Goal: Check status: Verify the current state of an ongoing process or item

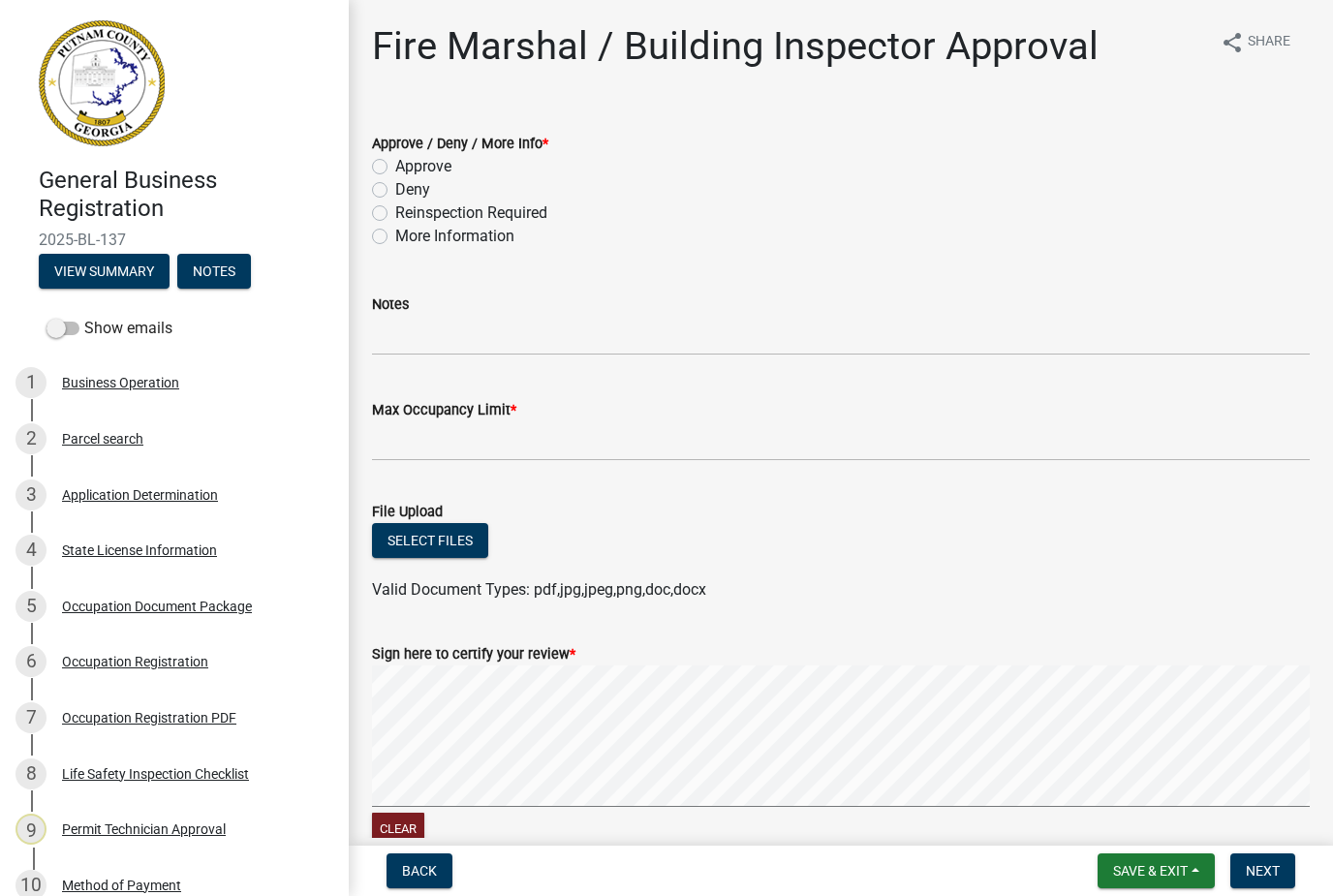
click at [111, 423] on div "2 Parcel search" at bounding box center [167, 438] width 303 height 31
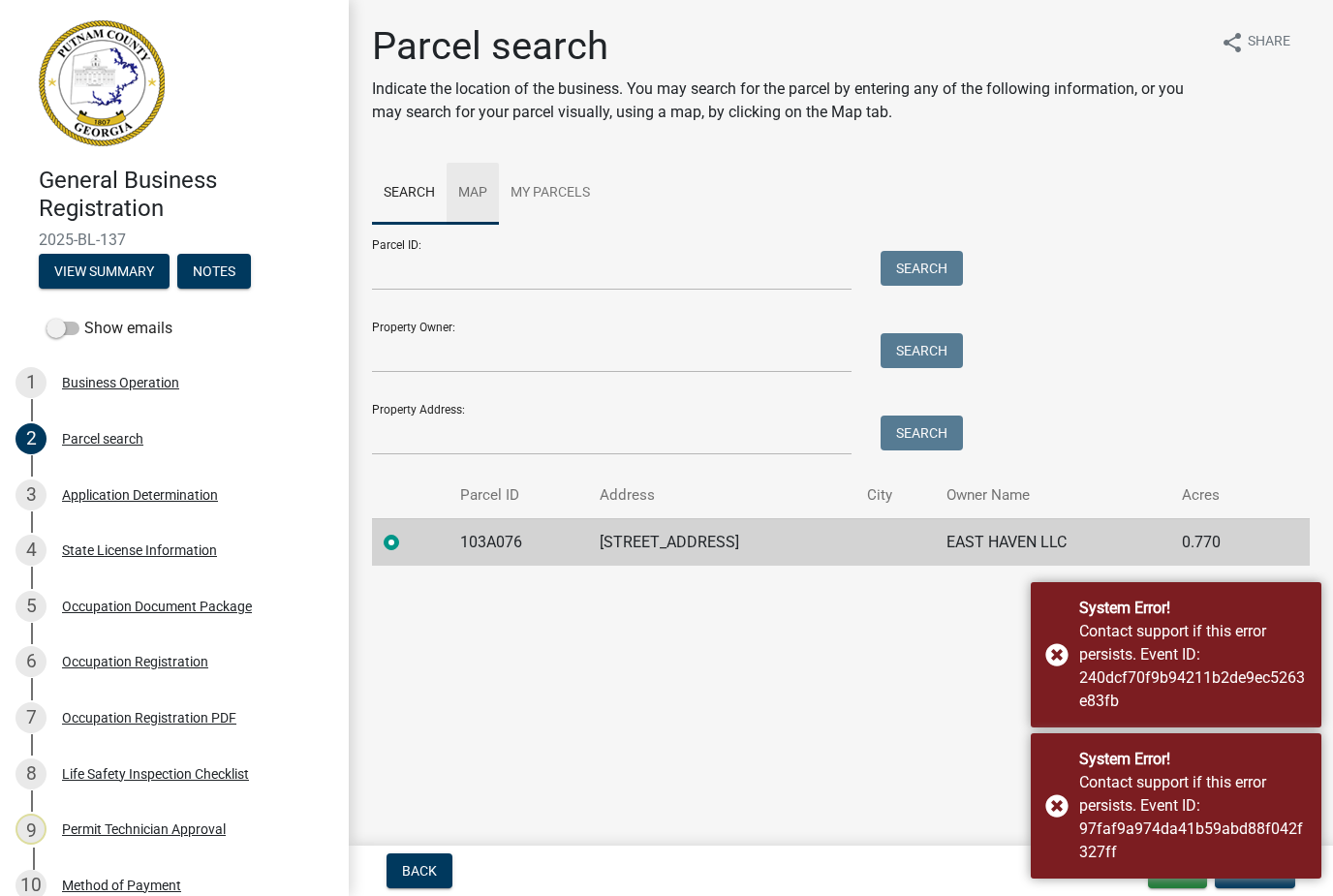
click at [488, 211] on link "Map" at bounding box center [472, 193] width 52 height 62
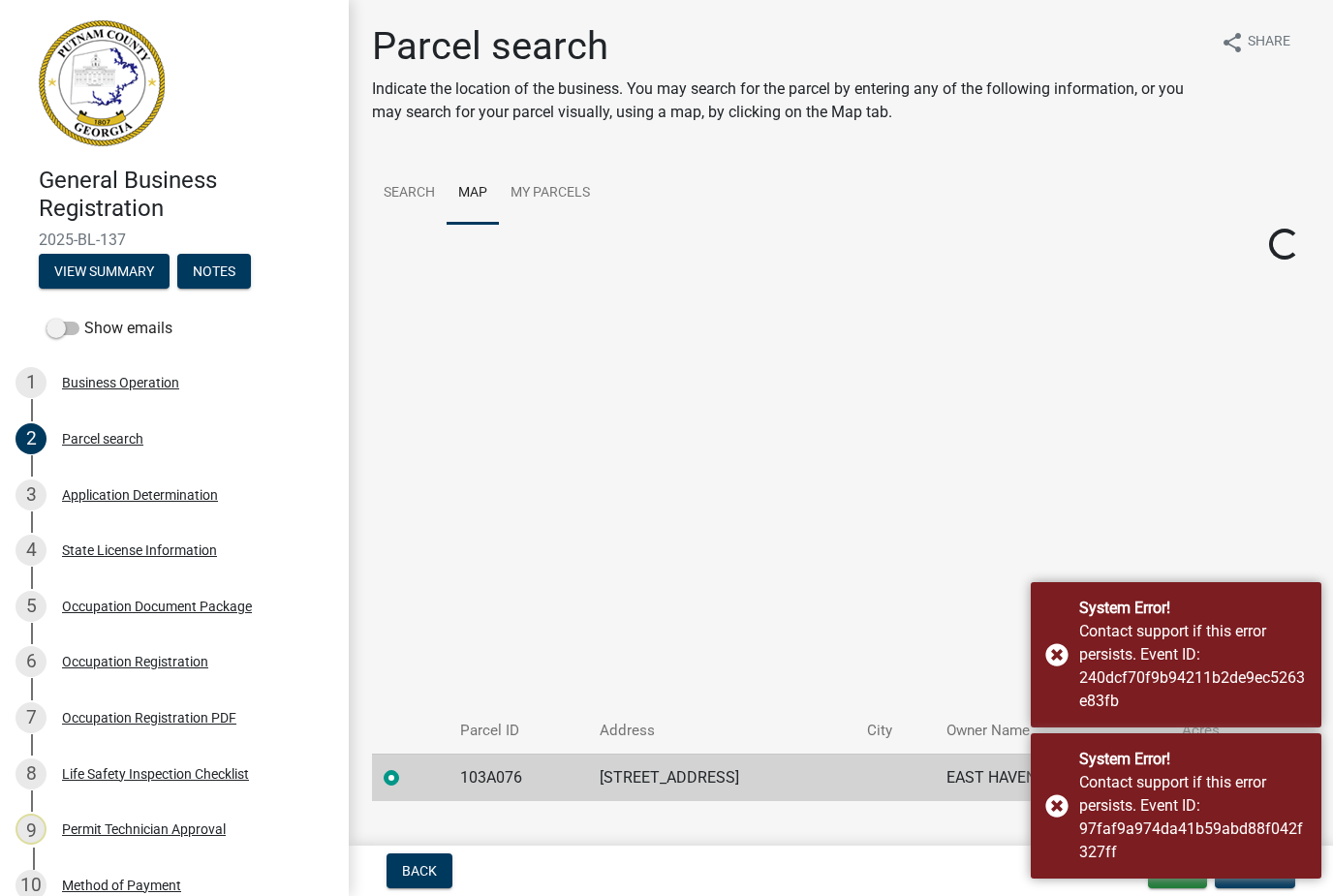
click at [1058, 650] on div "System Error! Contact support if this error persists. Event ID: 240dcf70f9b9421…" at bounding box center [1175, 655] width 291 height 145
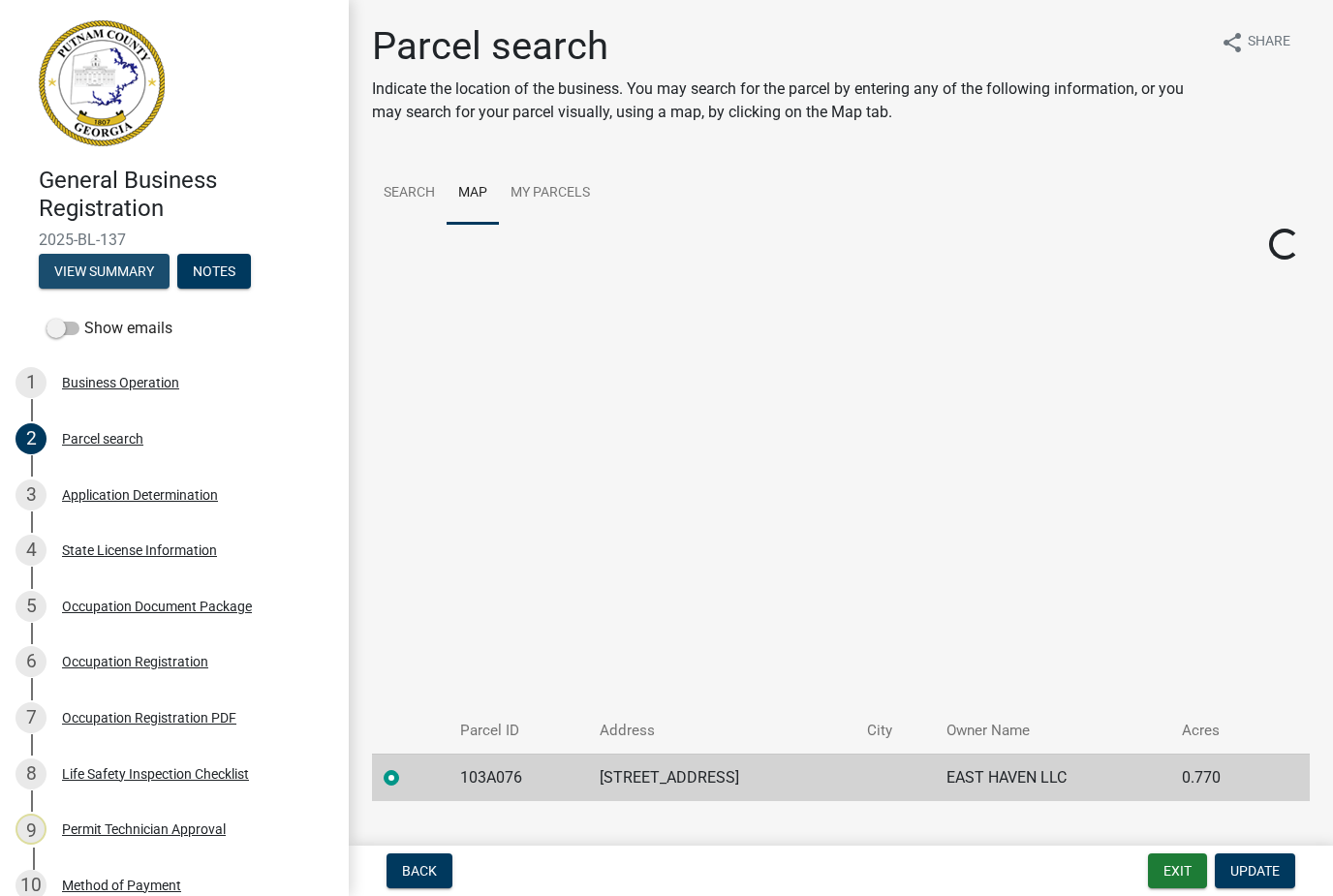
click at [86, 268] on button "View Summary" at bounding box center [104, 270] width 131 height 34
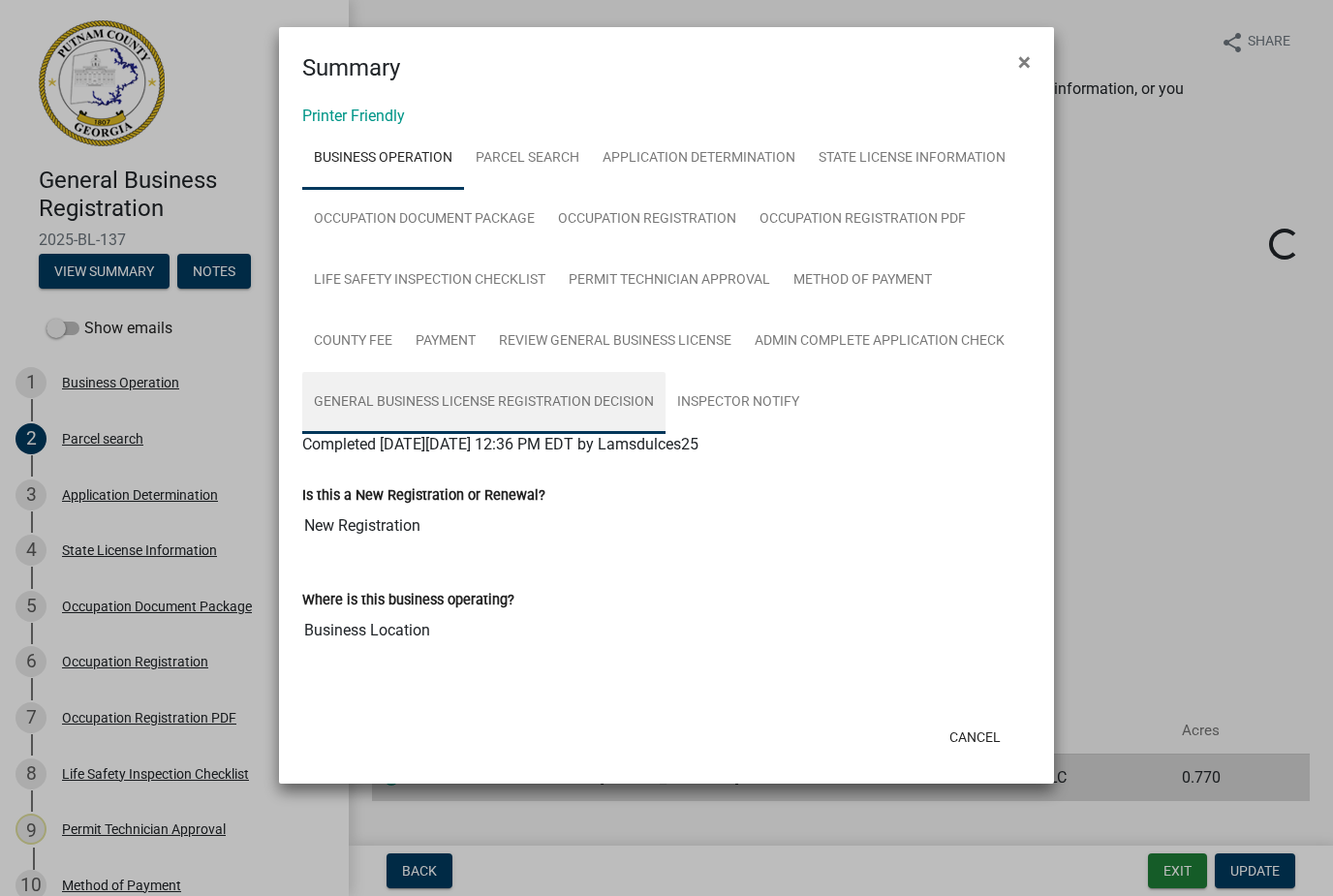
click at [562, 391] on link "General Business License Registration Decision" at bounding box center [484, 402] width 363 height 62
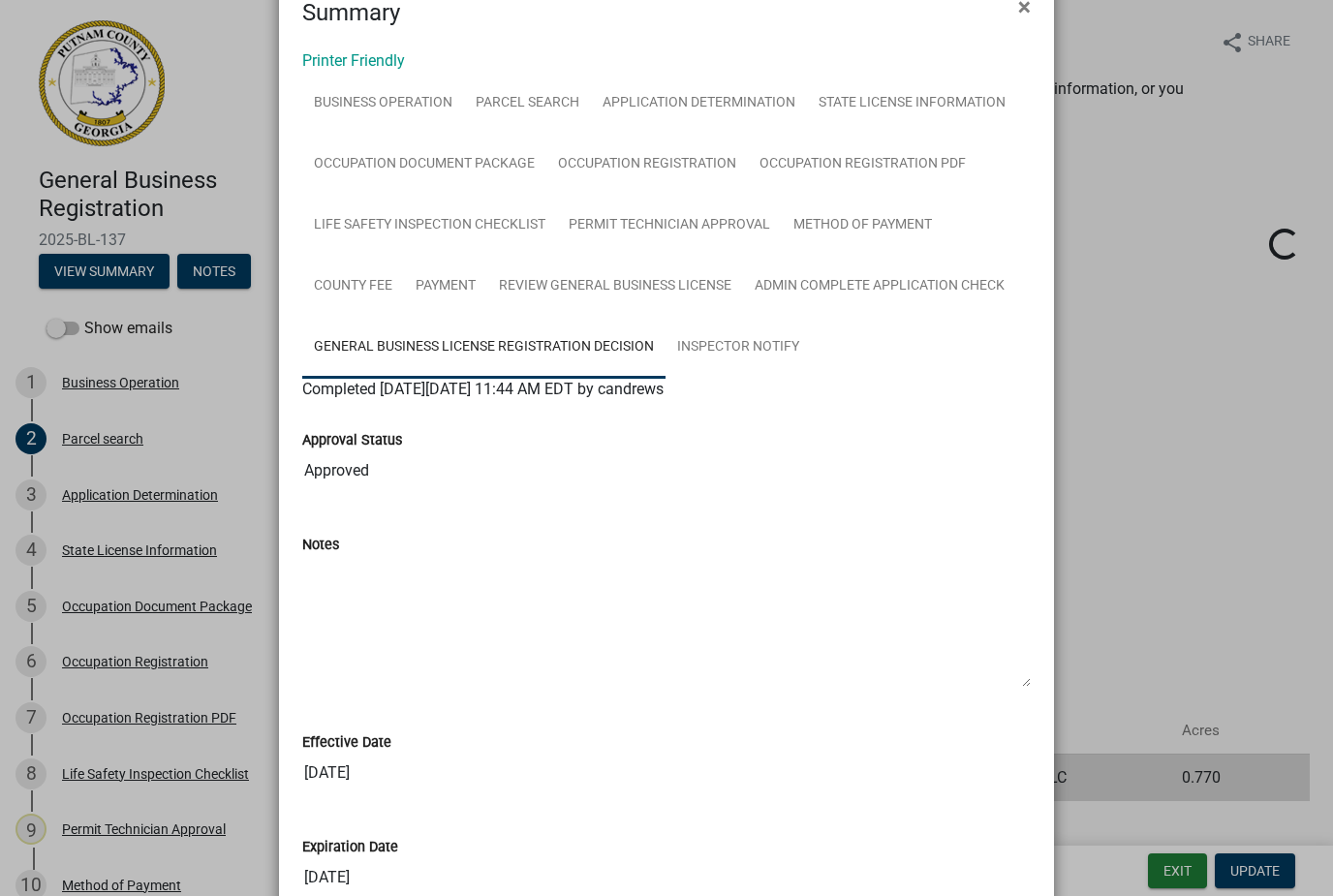
scroll to position [49, 0]
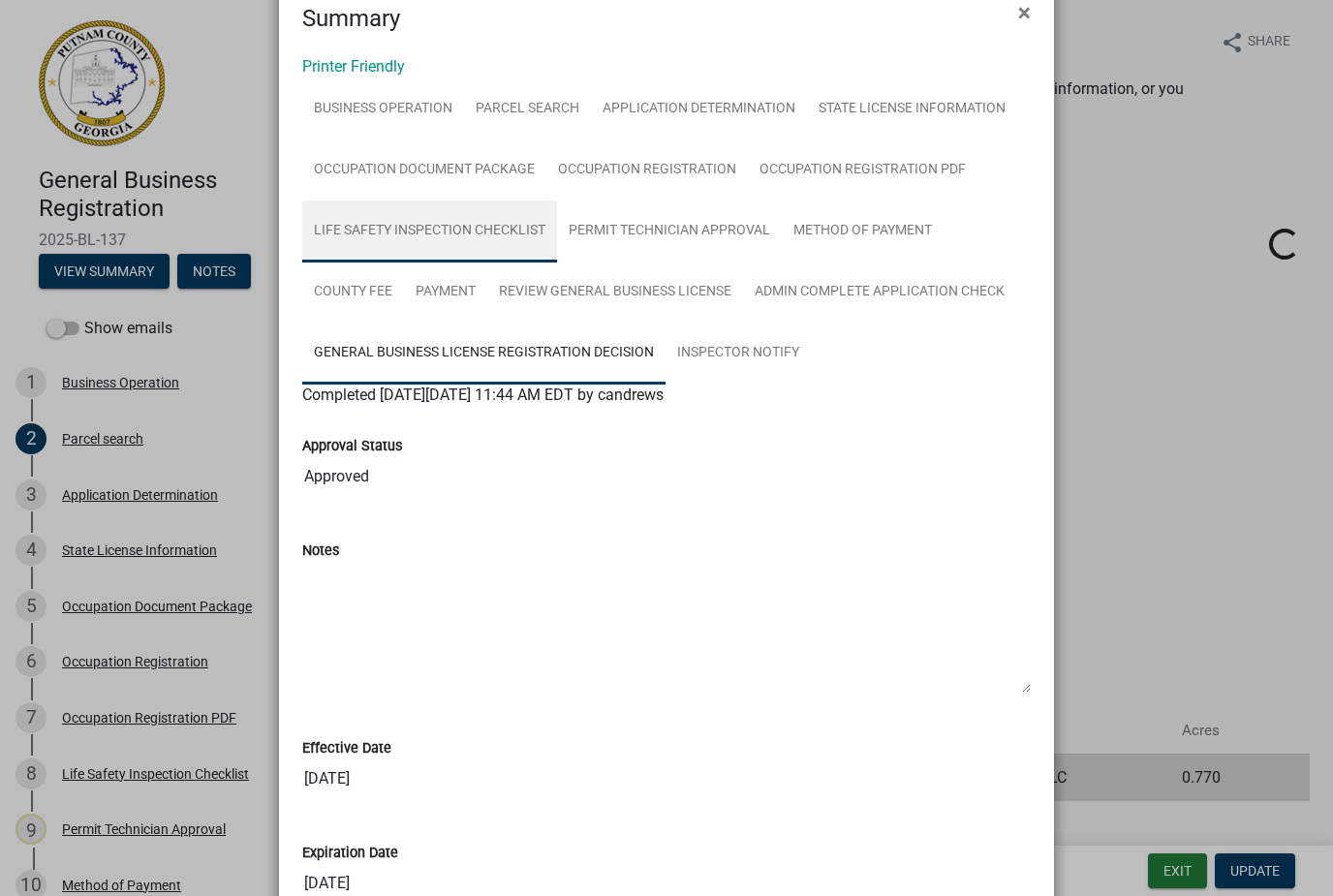
click at [444, 211] on link "Life Safety Inspection Checklist" at bounding box center [430, 231] width 254 height 62
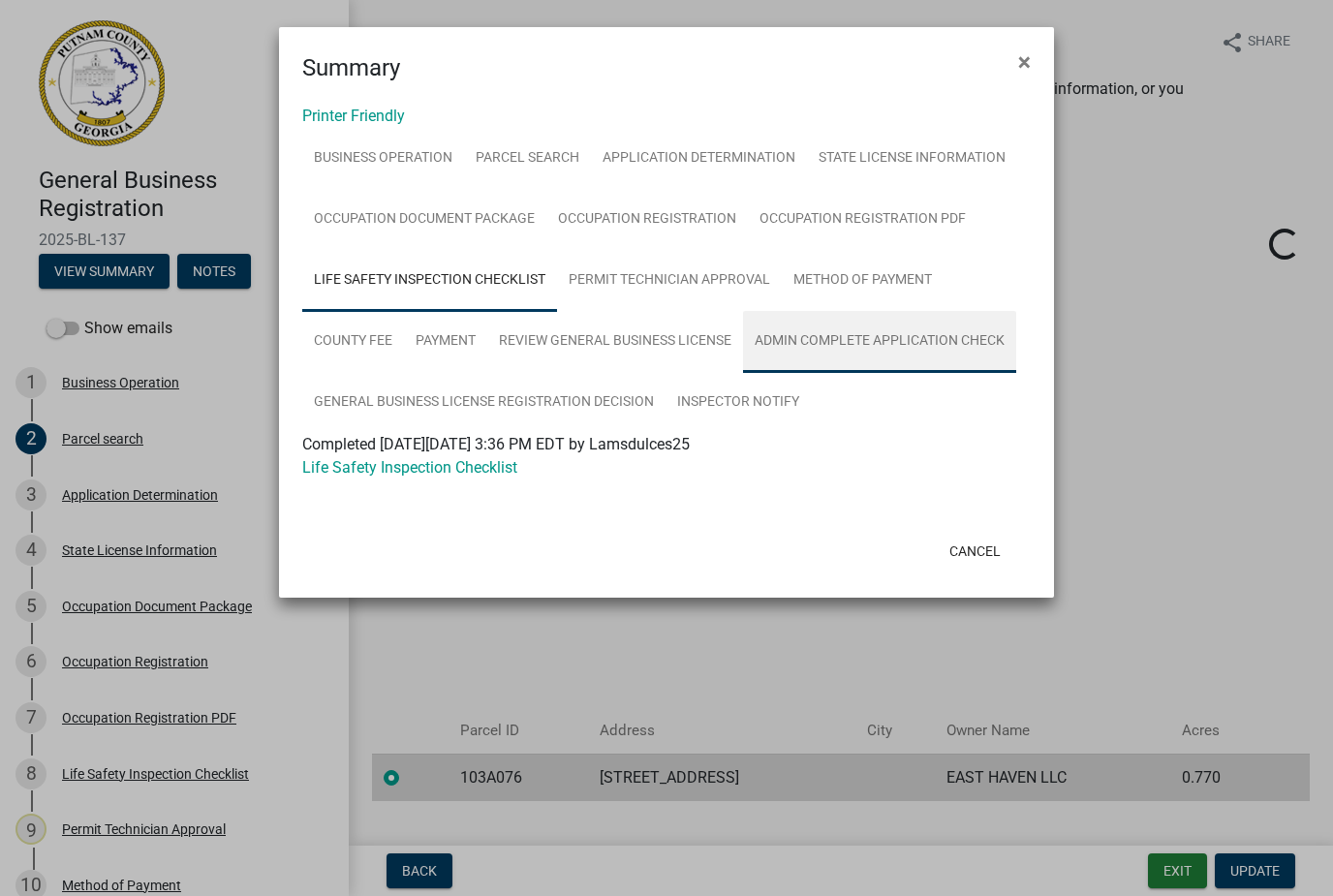
click at [890, 330] on link "Admin Complete Application Check" at bounding box center [879, 341] width 273 height 62
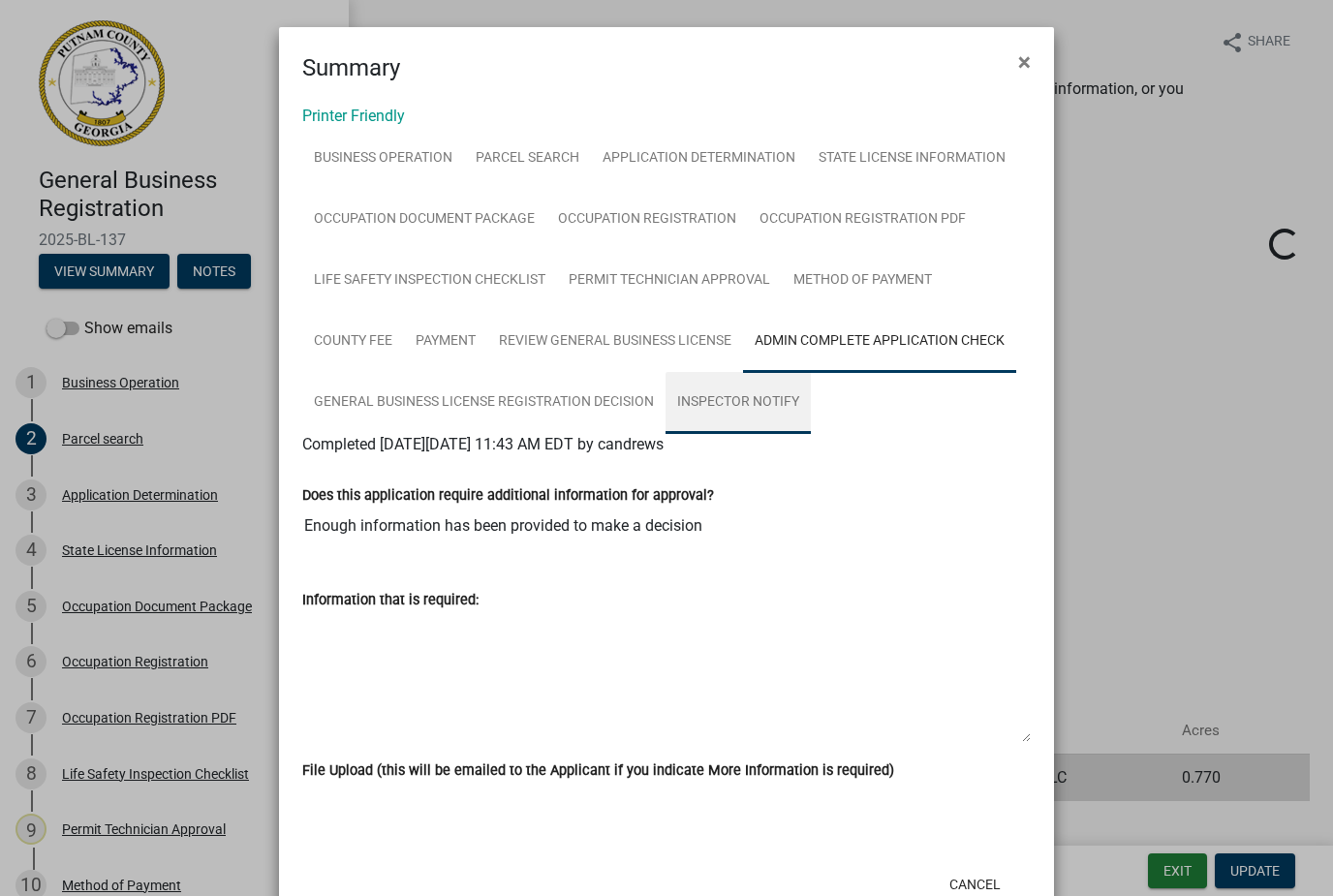
click at [774, 399] on link "Inspector Notify" at bounding box center [737, 402] width 145 height 62
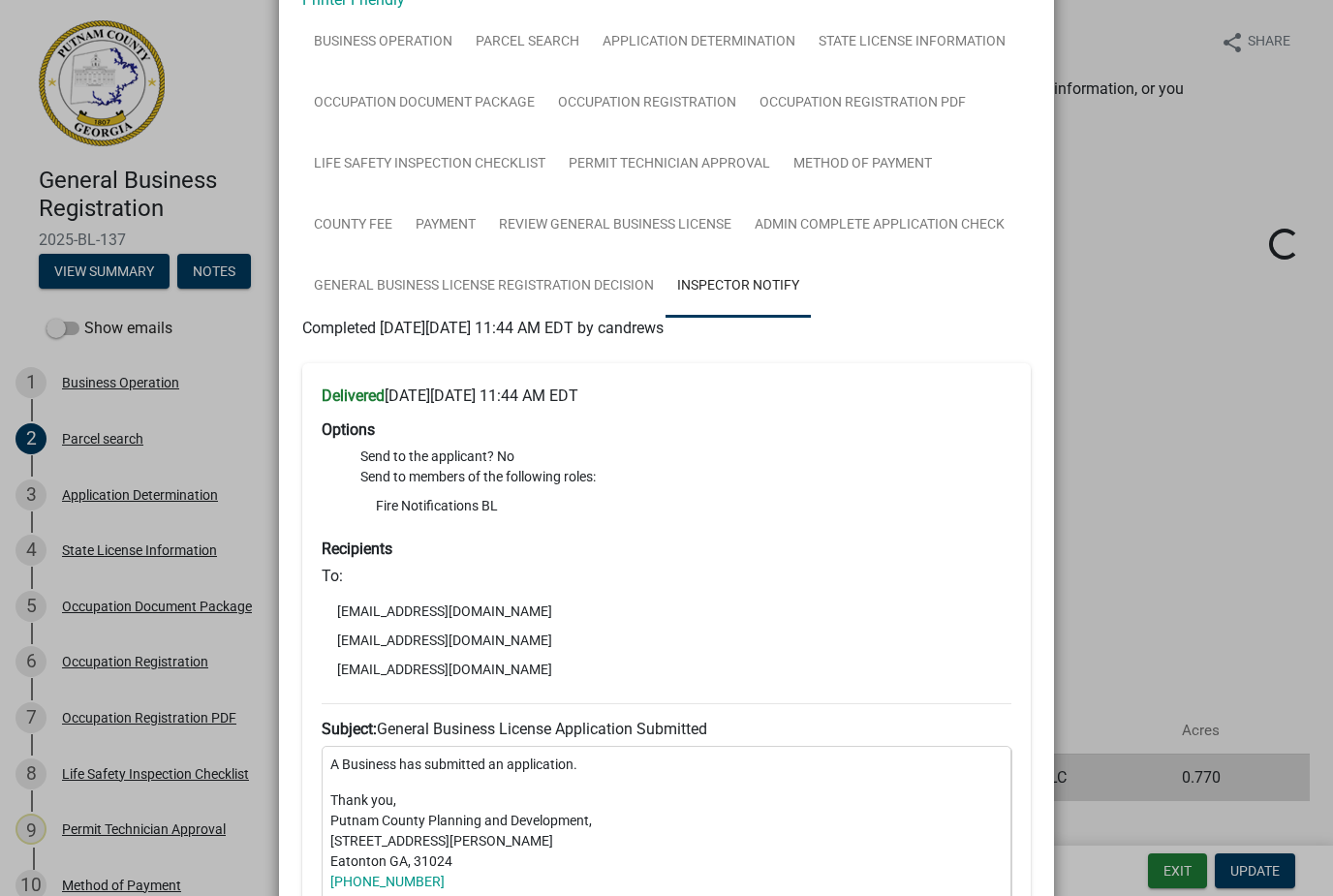
scroll to position [117, 0]
click at [1129, 567] on ngb-modal-window "Summary × Printer Friendly Business Operation Parcel search Application Determi…" at bounding box center [666, 448] width 1333 height 896
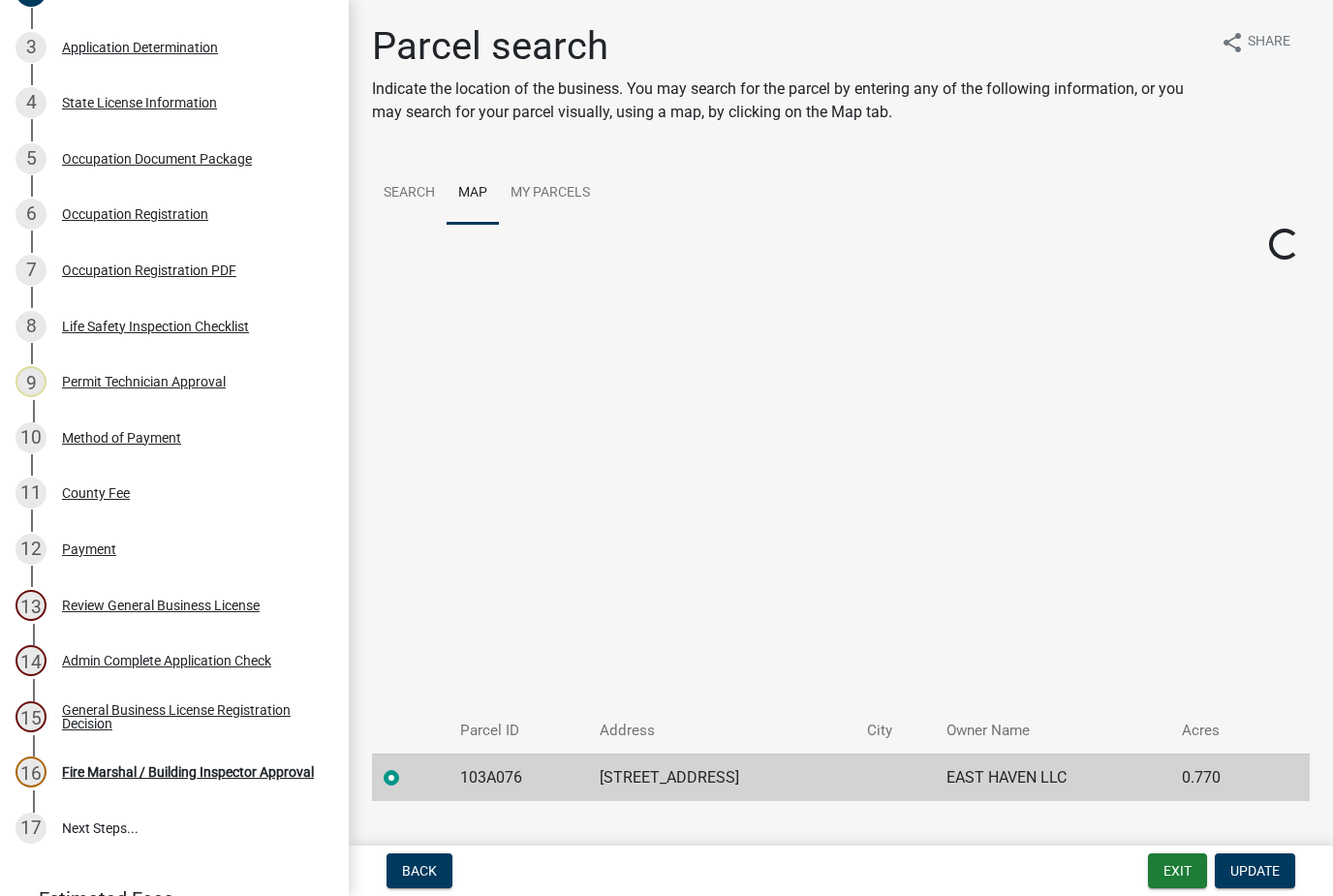
scroll to position [448, 0]
click at [96, 765] on div "Fire Marshal / Building Inspector Approval" at bounding box center [187, 772] width 251 height 14
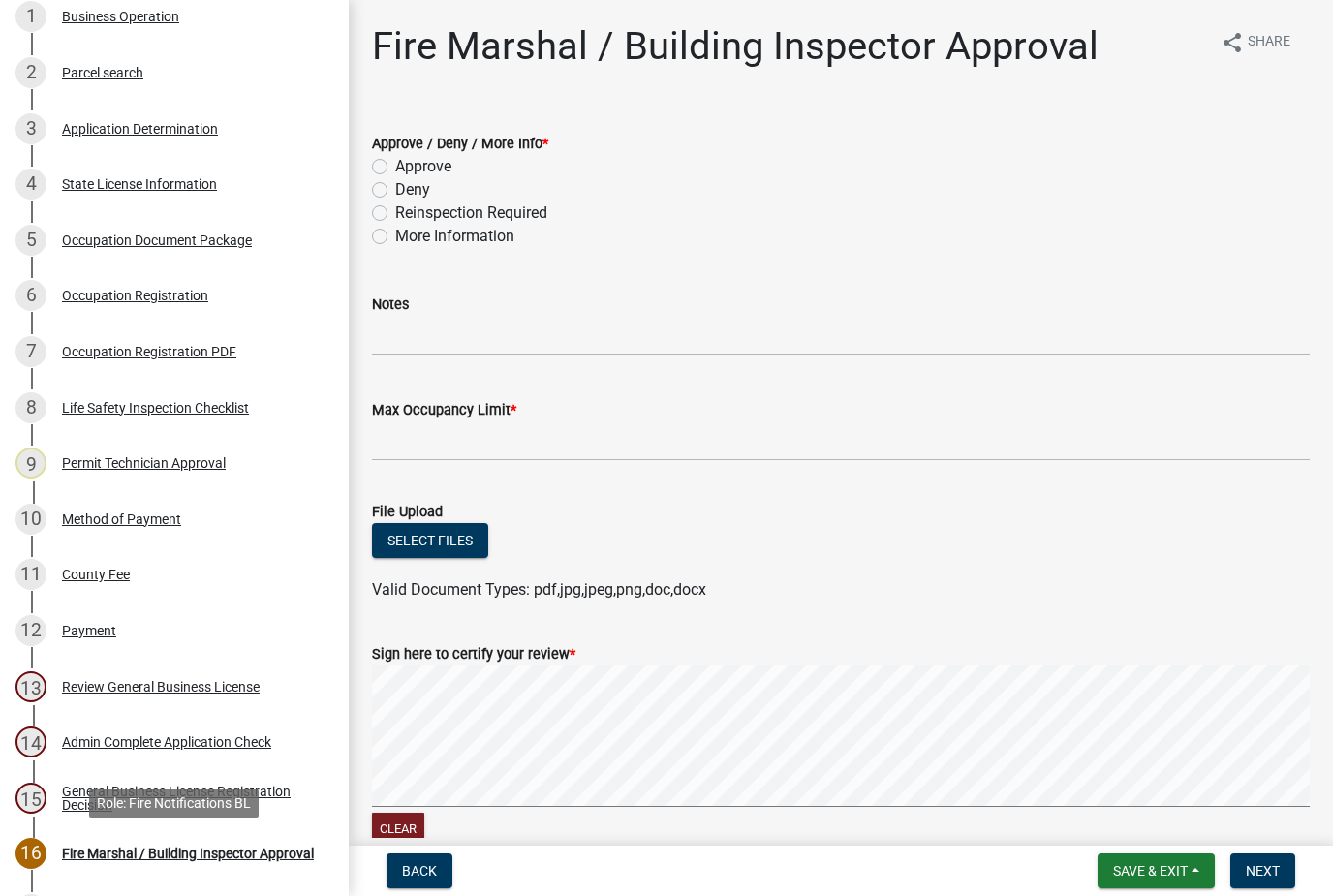
scroll to position [376, 0]
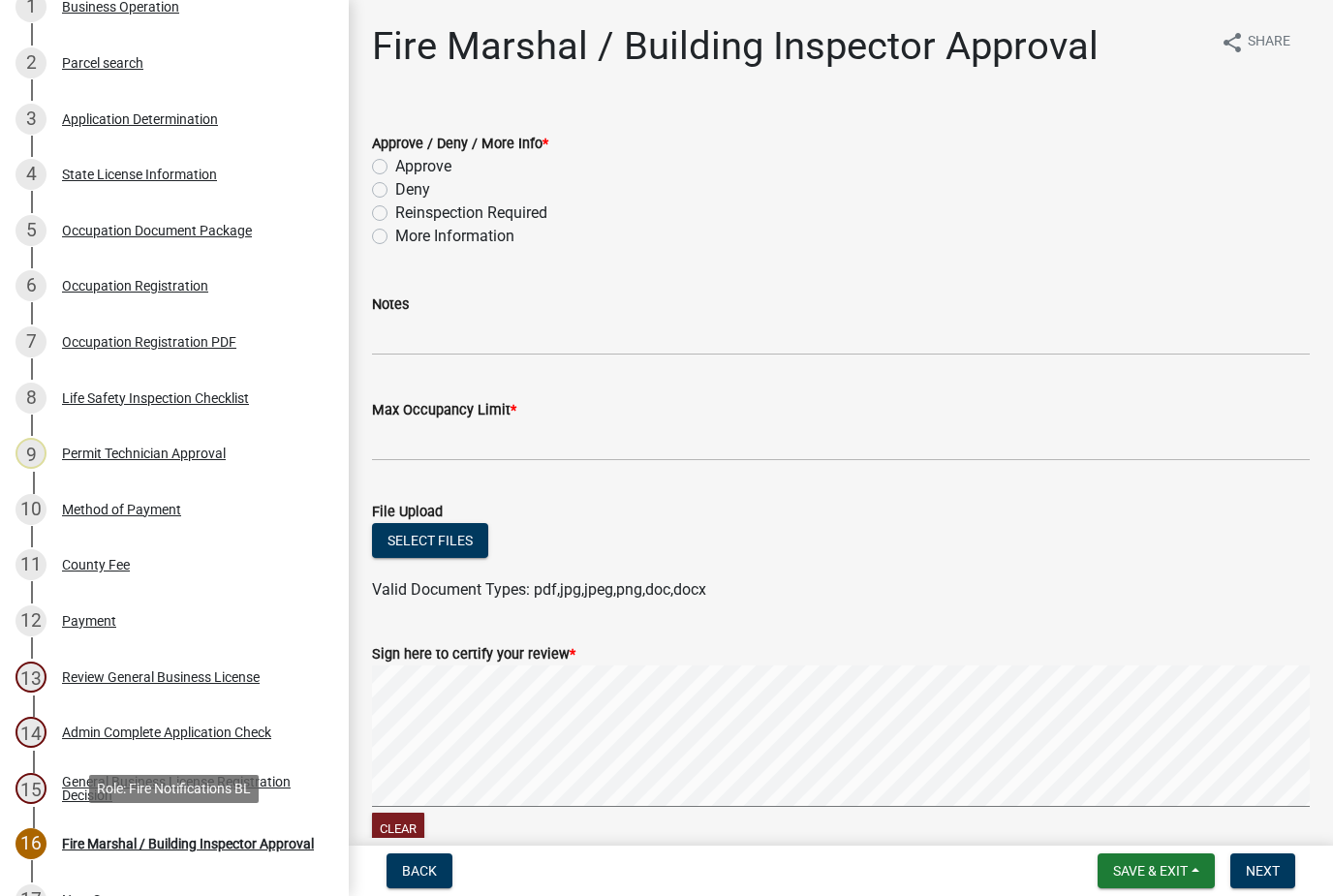
click at [175, 672] on div "Review General Business License" at bounding box center [161, 677] width 197 height 14
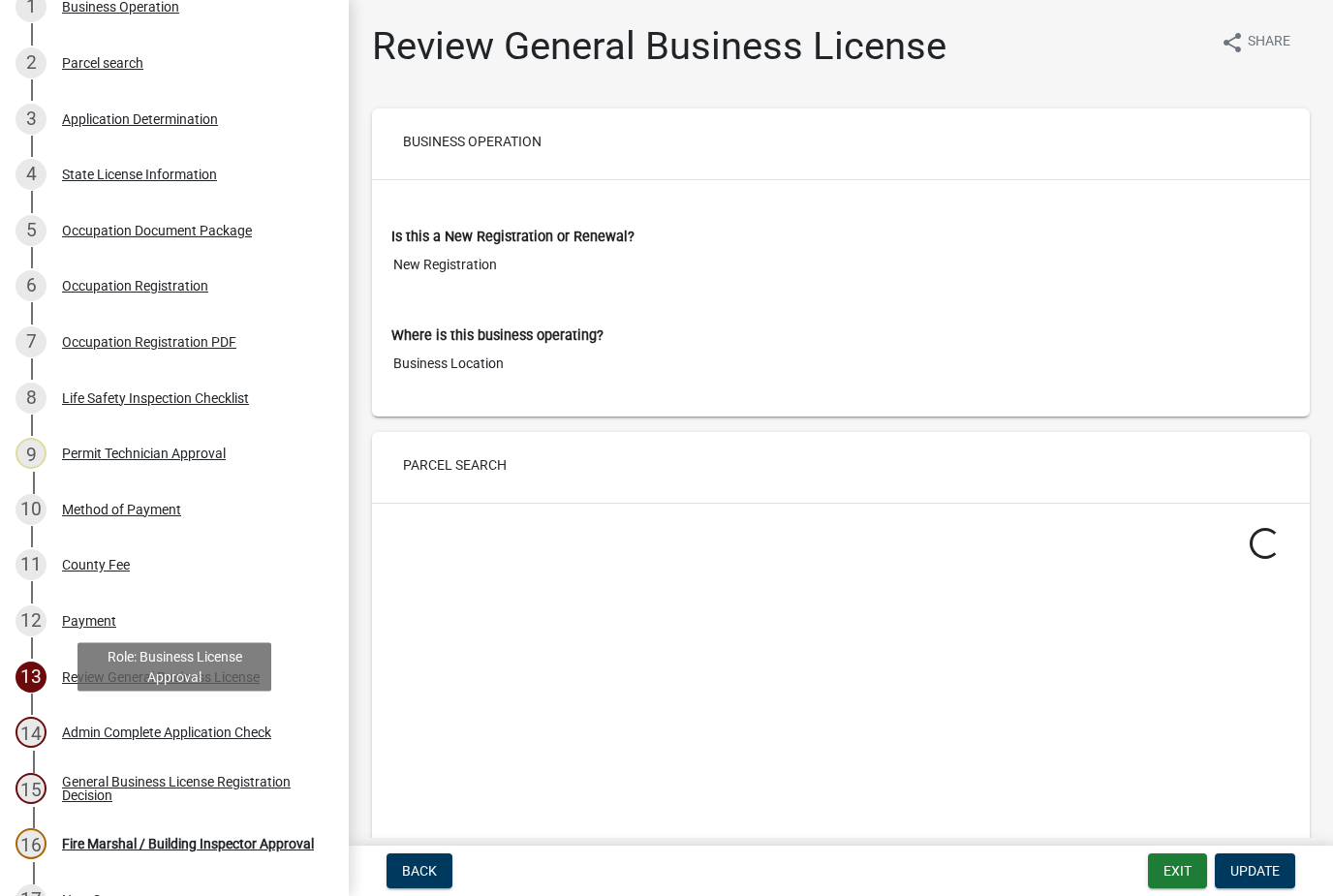
click at [216, 734] on div "Admin Complete Application Check" at bounding box center [167, 732] width 209 height 14
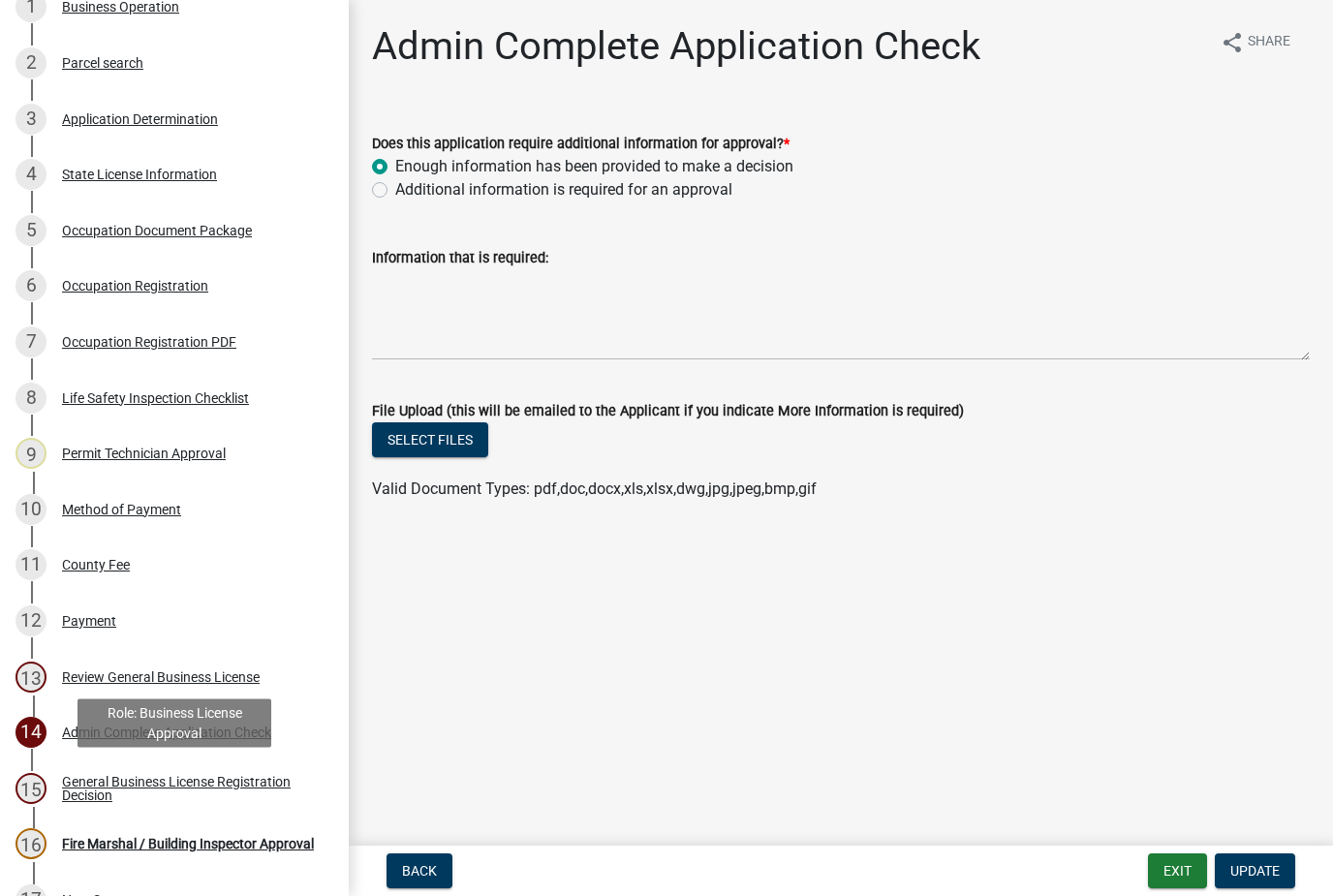
click at [220, 788] on div "General Business License Registration Decision" at bounding box center [189, 789] width 255 height 28
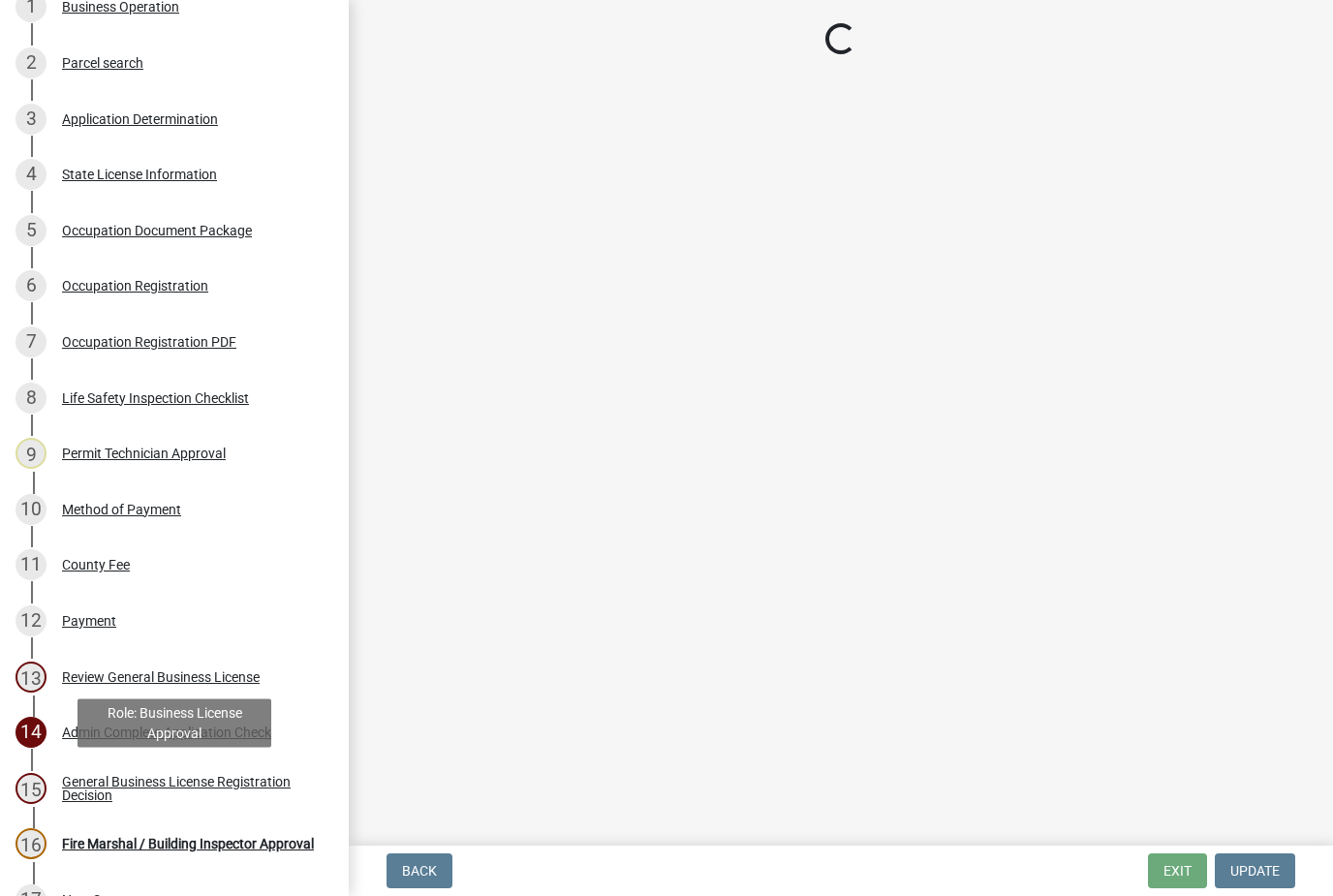
select select "4b86b809-39dd-4c68-9f3d-fdb3e7050482"
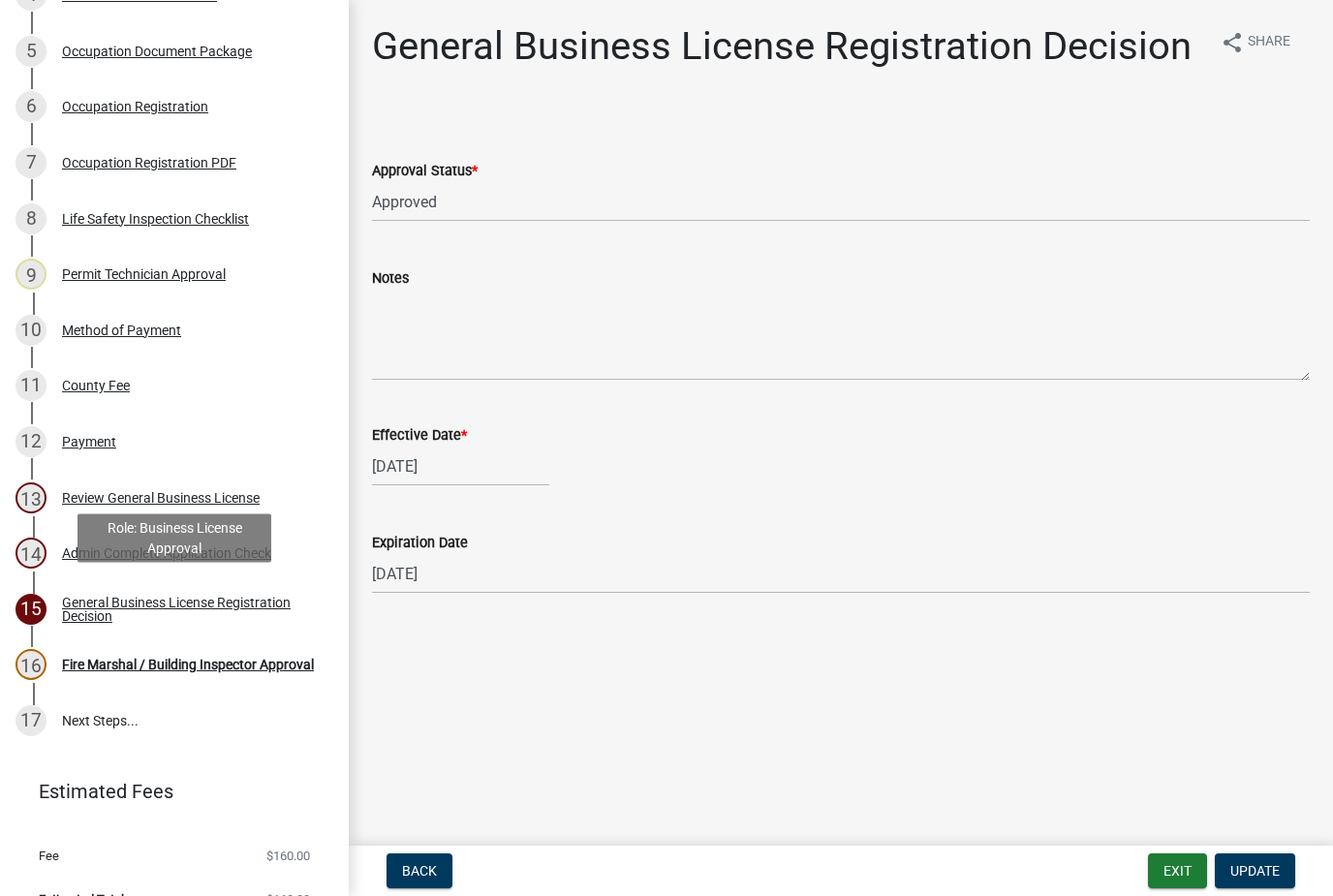
scroll to position [570, 0]
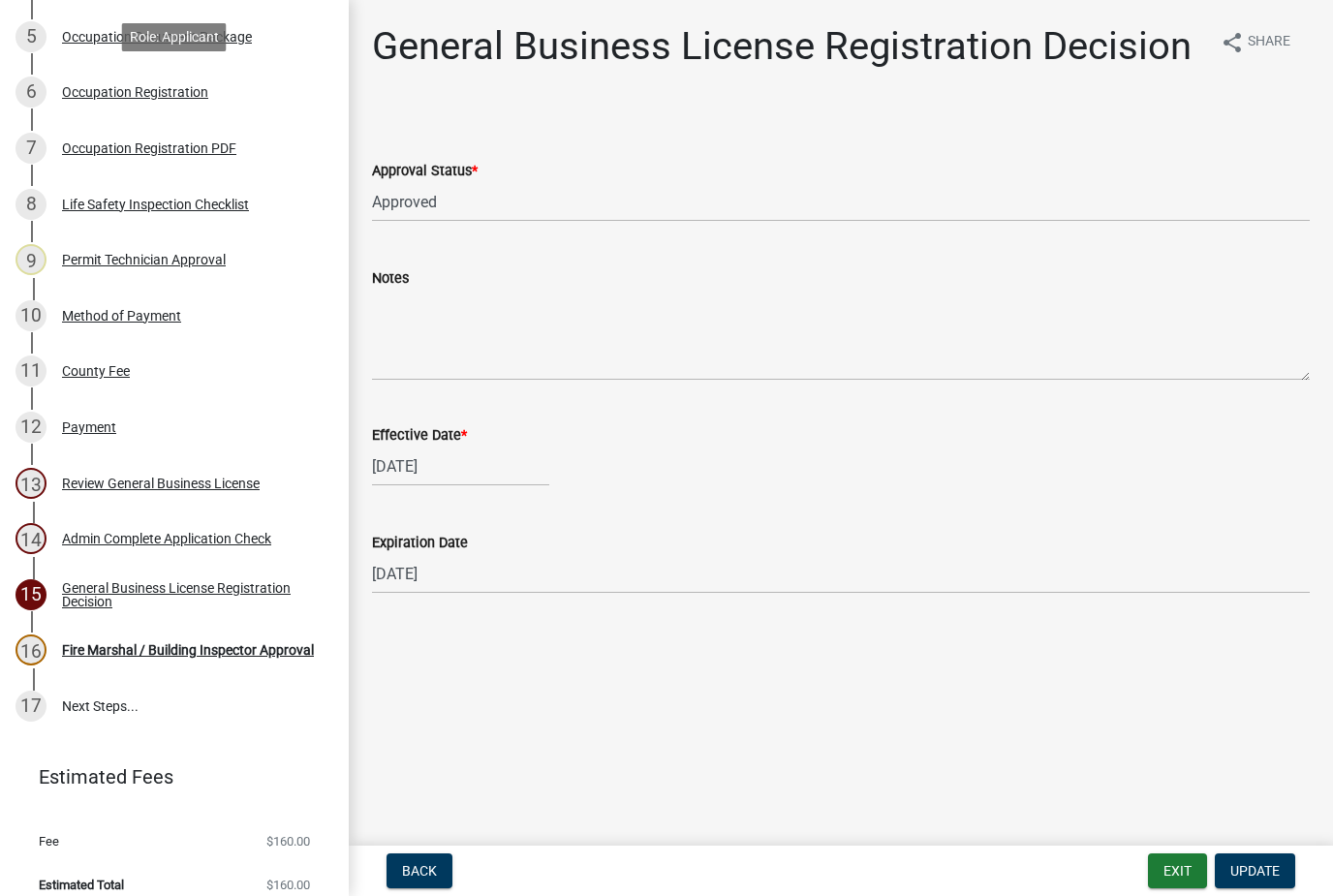
click at [148, 85] on div "Occupation Registration" at bounding box center [135, 92] width 146 height 14
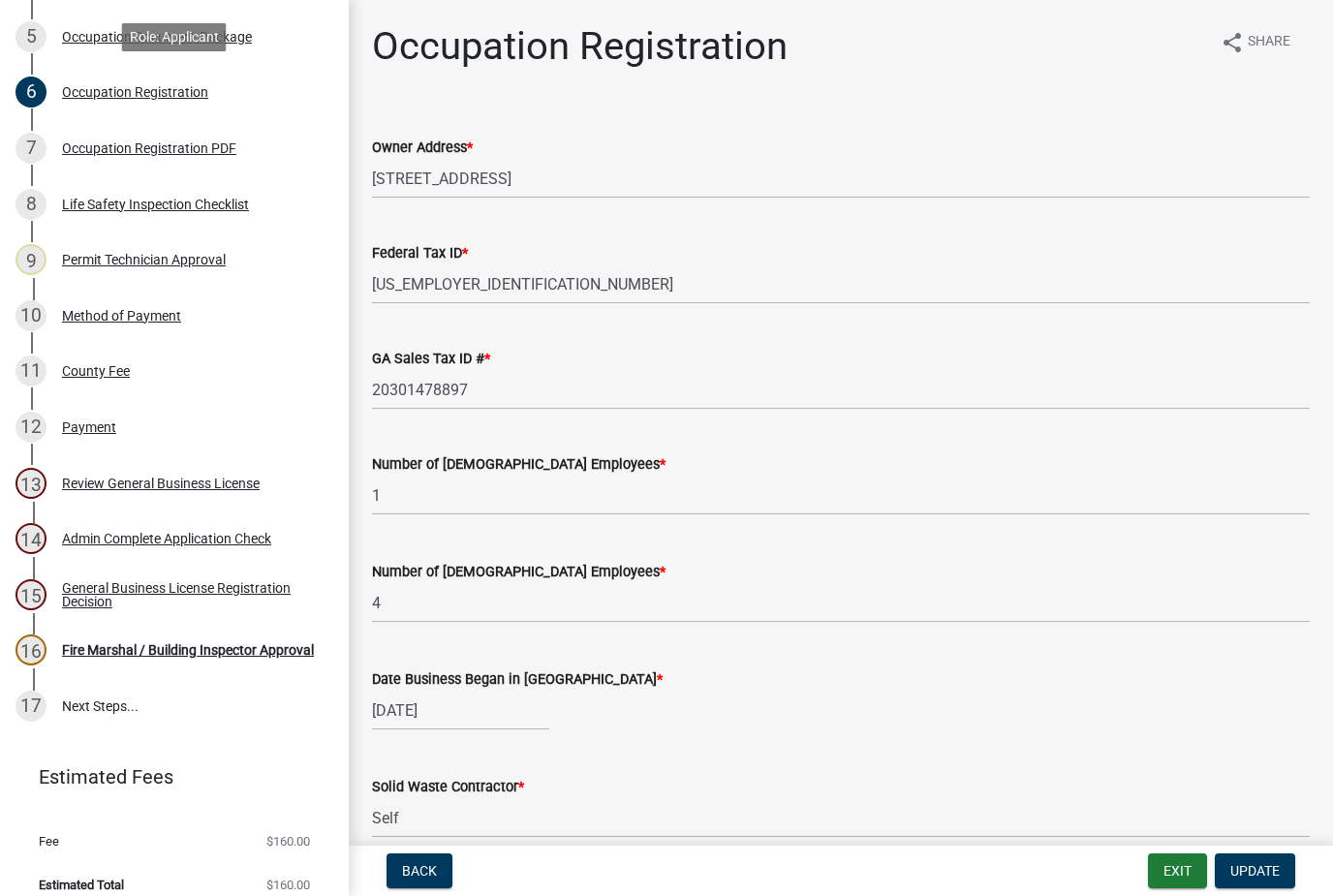
click at [102, 651] on div "Fire Marshal / Building Inspector Approval" at bounding box center [187, 650] width 251 height 14
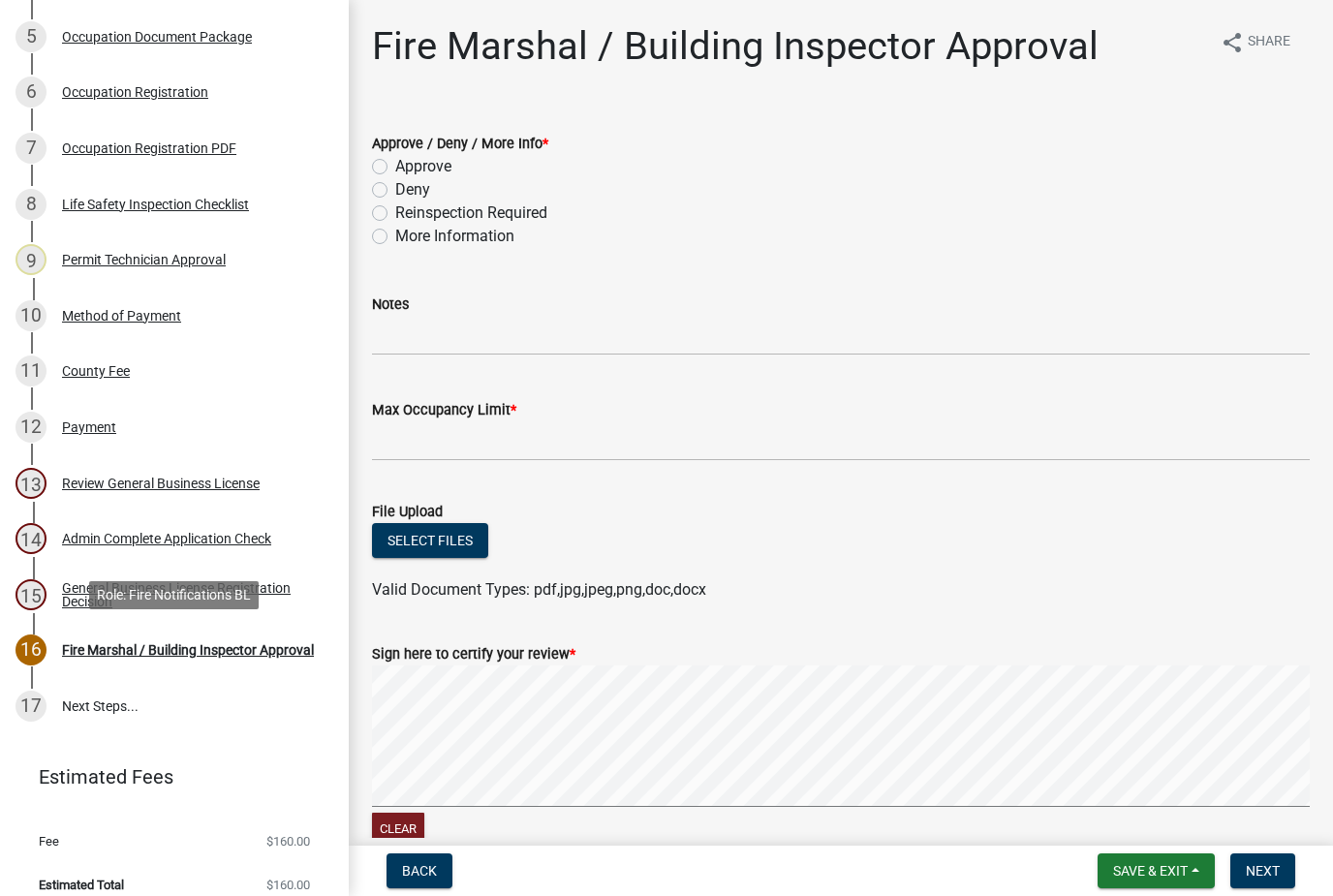
click at [395, 210] on label "Reinspection Required" at bounding box center [471, 213] width 152 height 24
click at [395, 210] on input "Reinspection Required" at bounding box center [401, 207] width 13 height 13
radio input "true"
click at [444, 541] on button "Select files" at bounding box center [430, 540] width 116 height 34
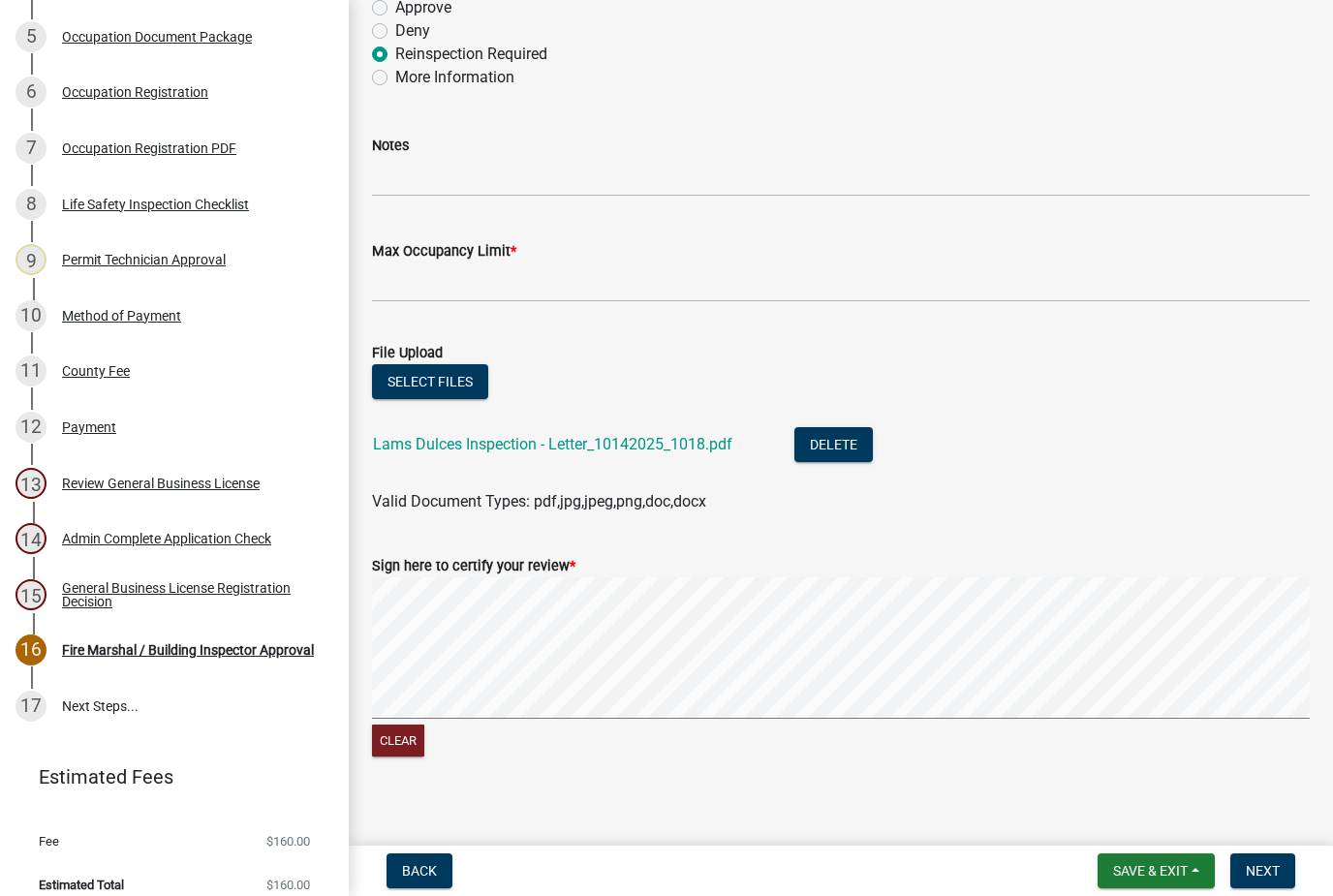
scroll to position [163, 0]
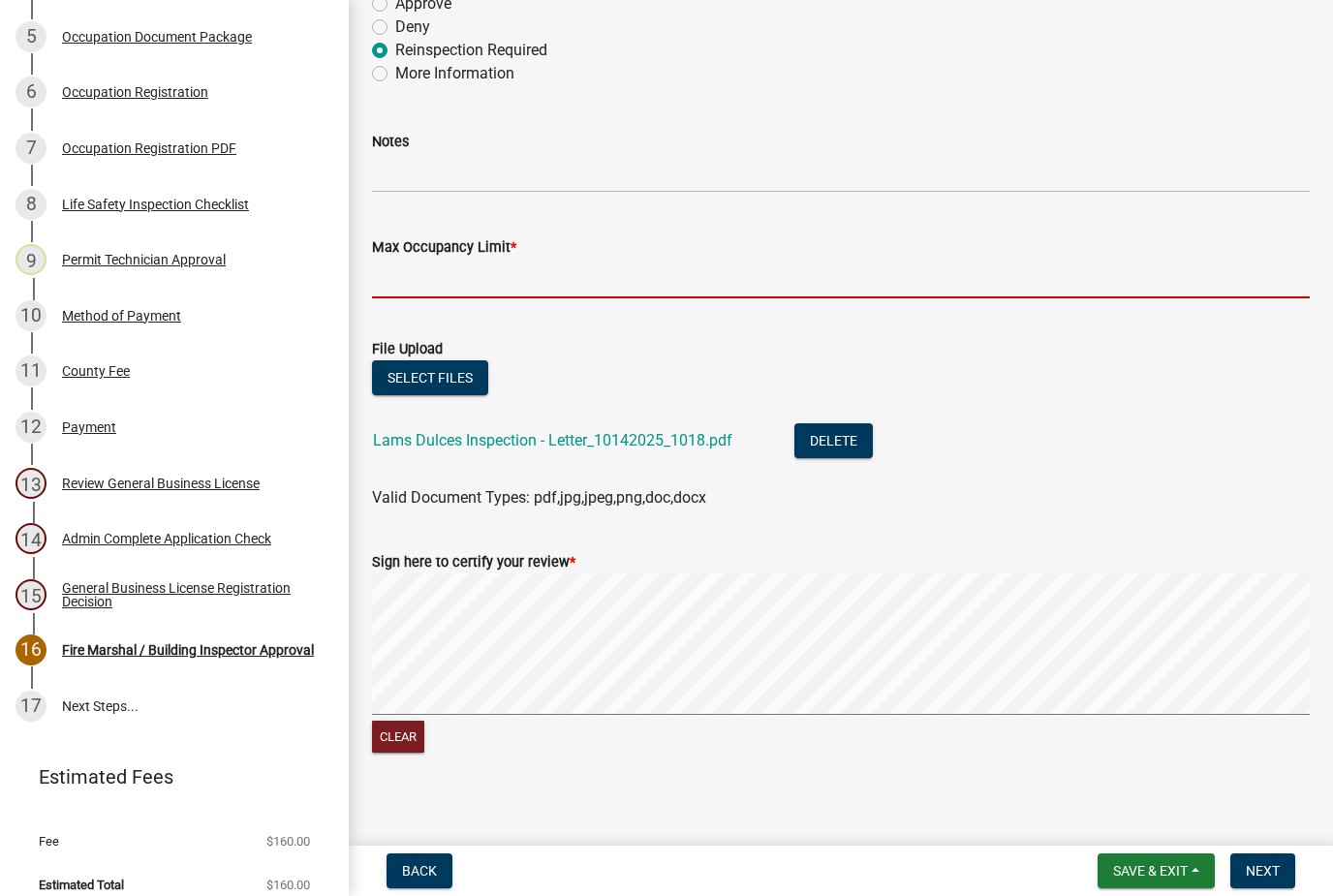
click at [773, 268] on input "Max Occupancy Limit *" at bounding box center [840, 278] width 938 height 39
type input "."
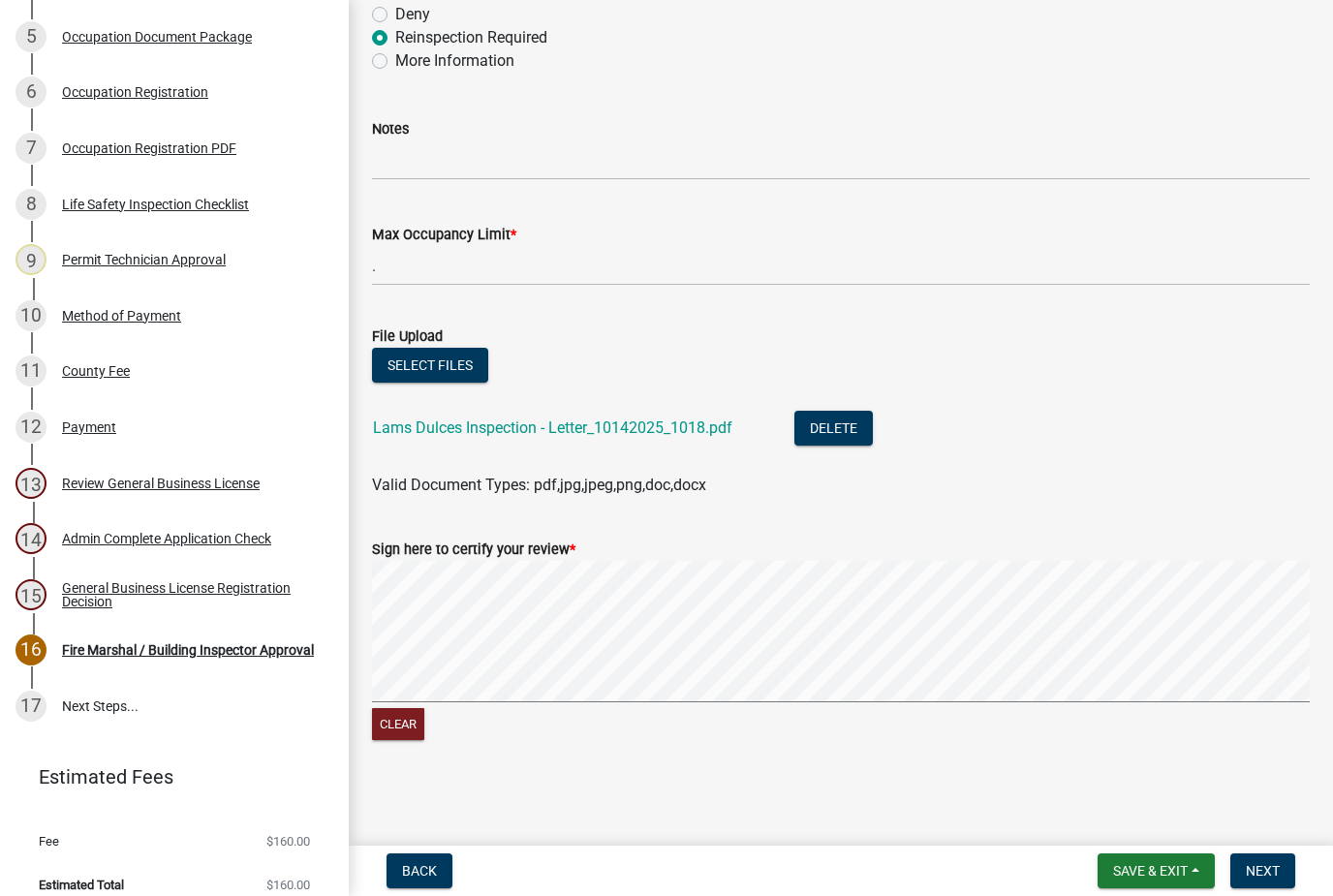
scroll to position [174, 0]
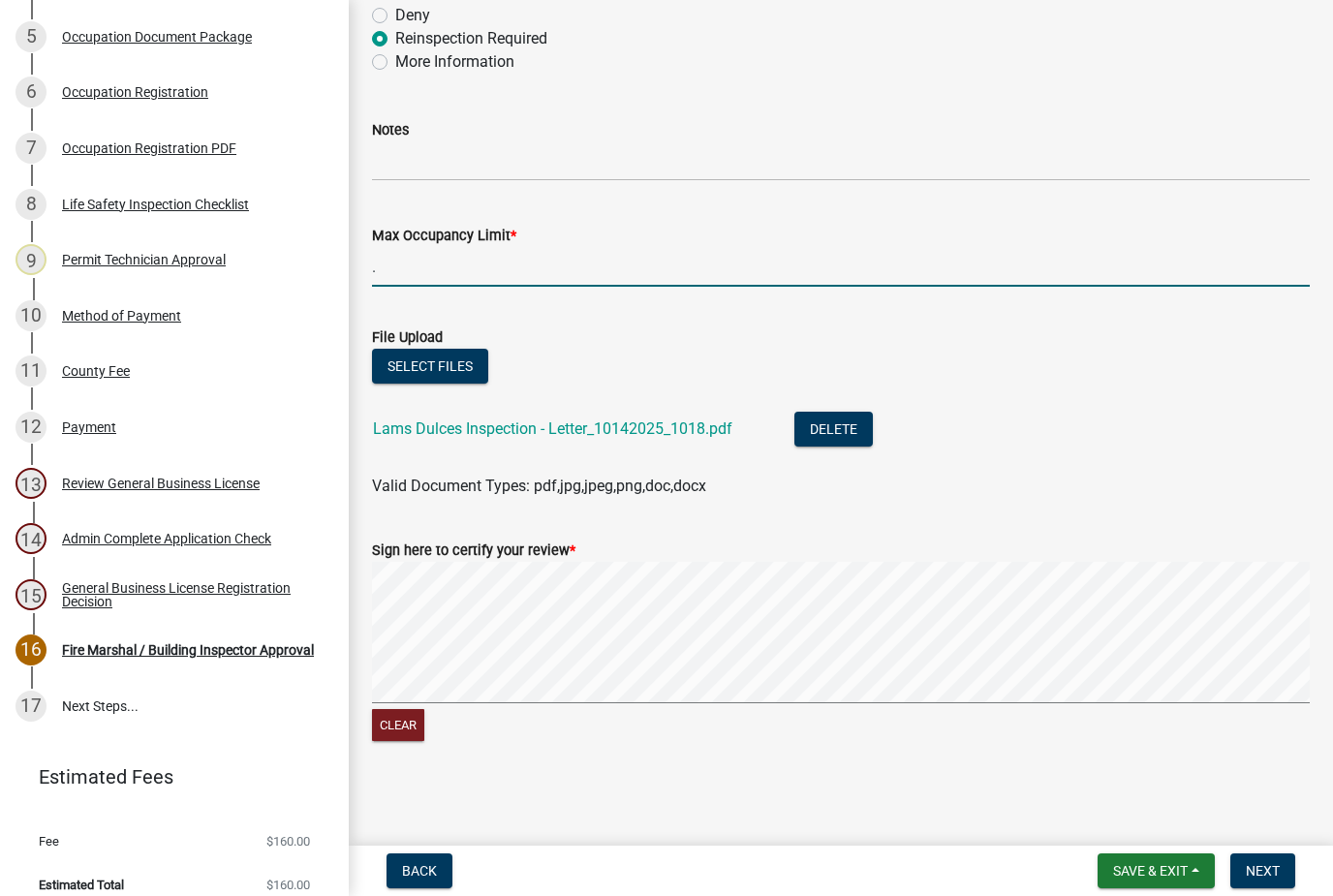
click at [751, 278] on input "." at bounding box center [840, 267] width 938 height 39
type input "TBD"
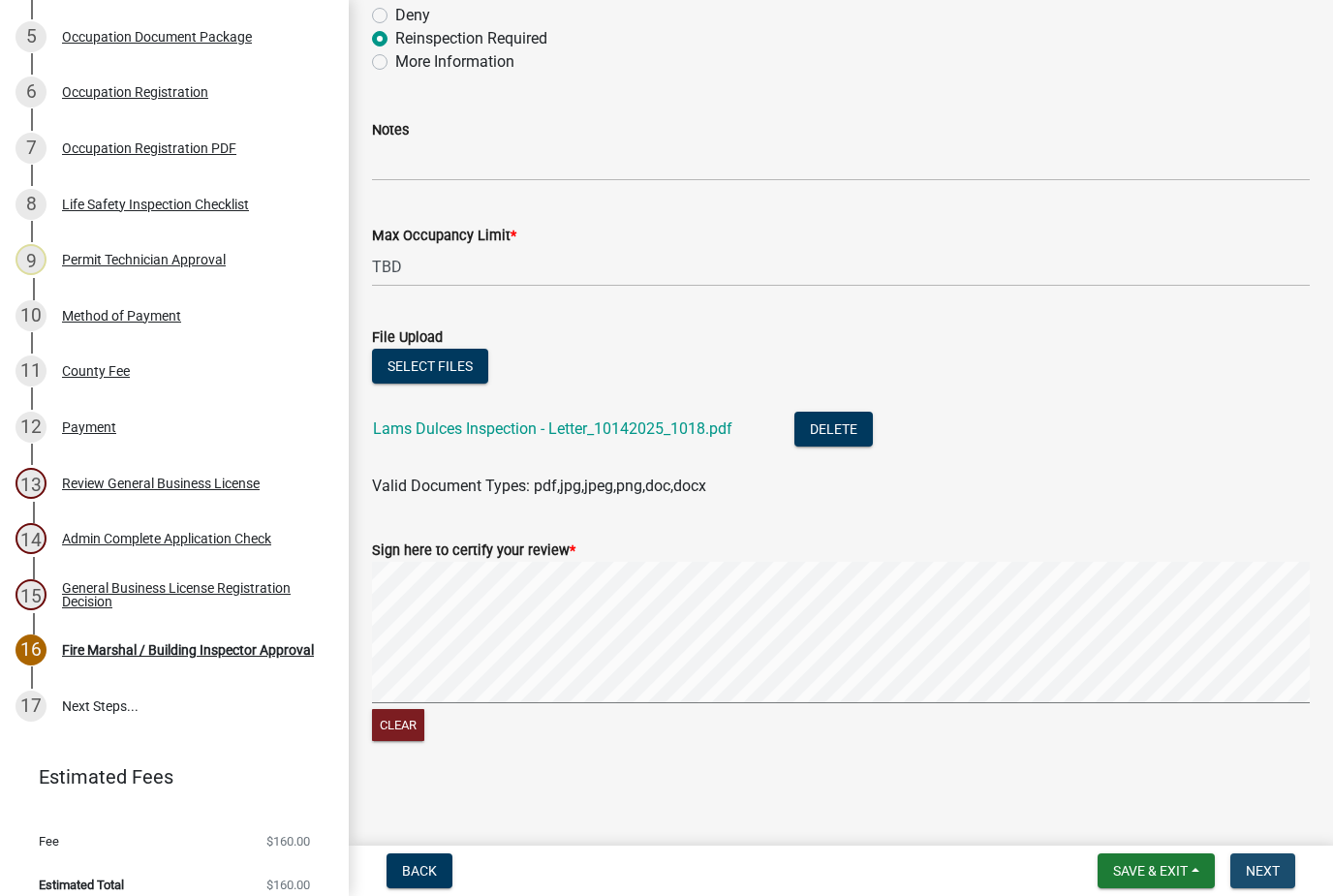
click at [1261, 866] on span "Next" at bounding box center [1263, 870] width 34 height 16
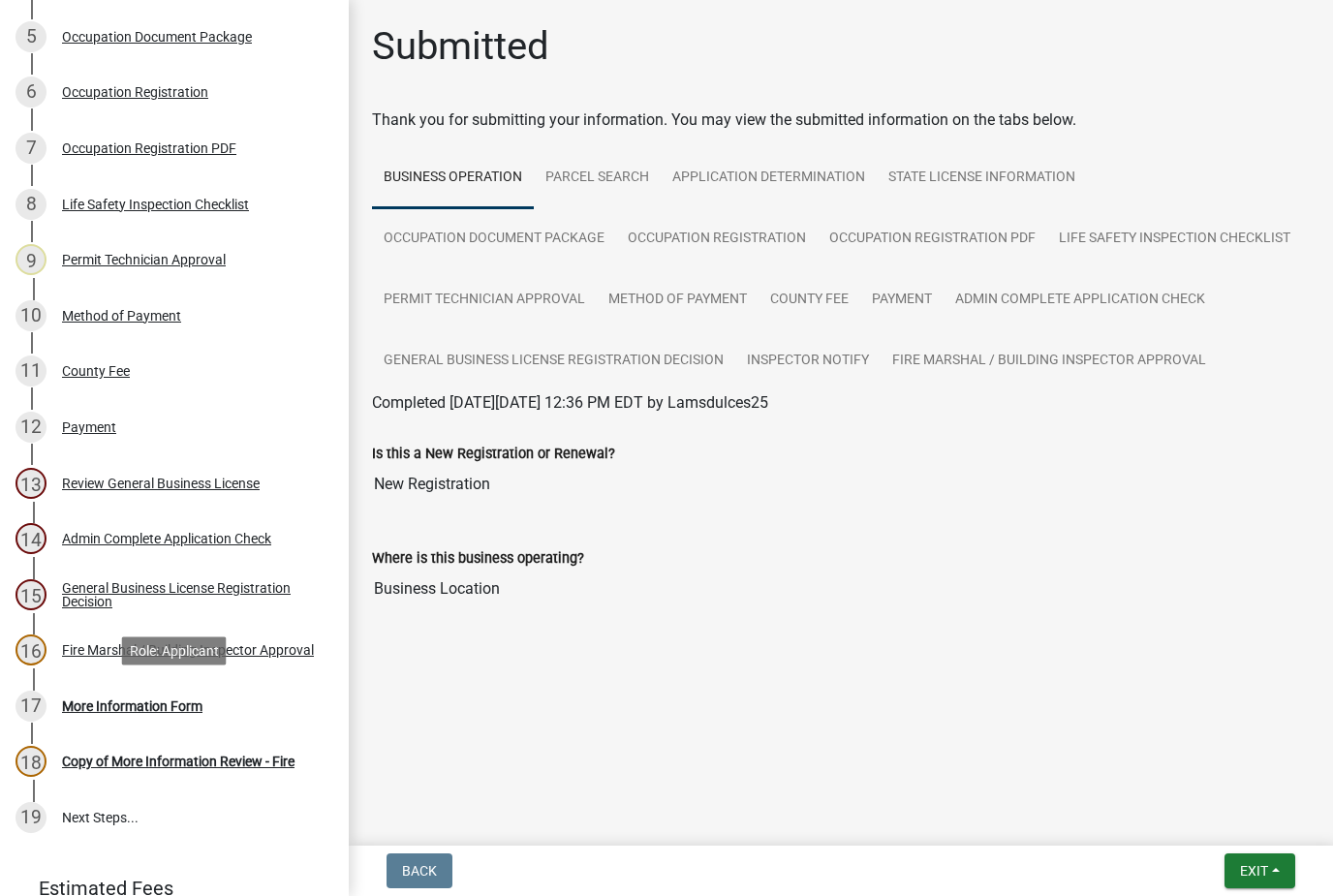
click at [148, 701] on div "More Information Form" at bounding box center [132, 706] width 140 height 14
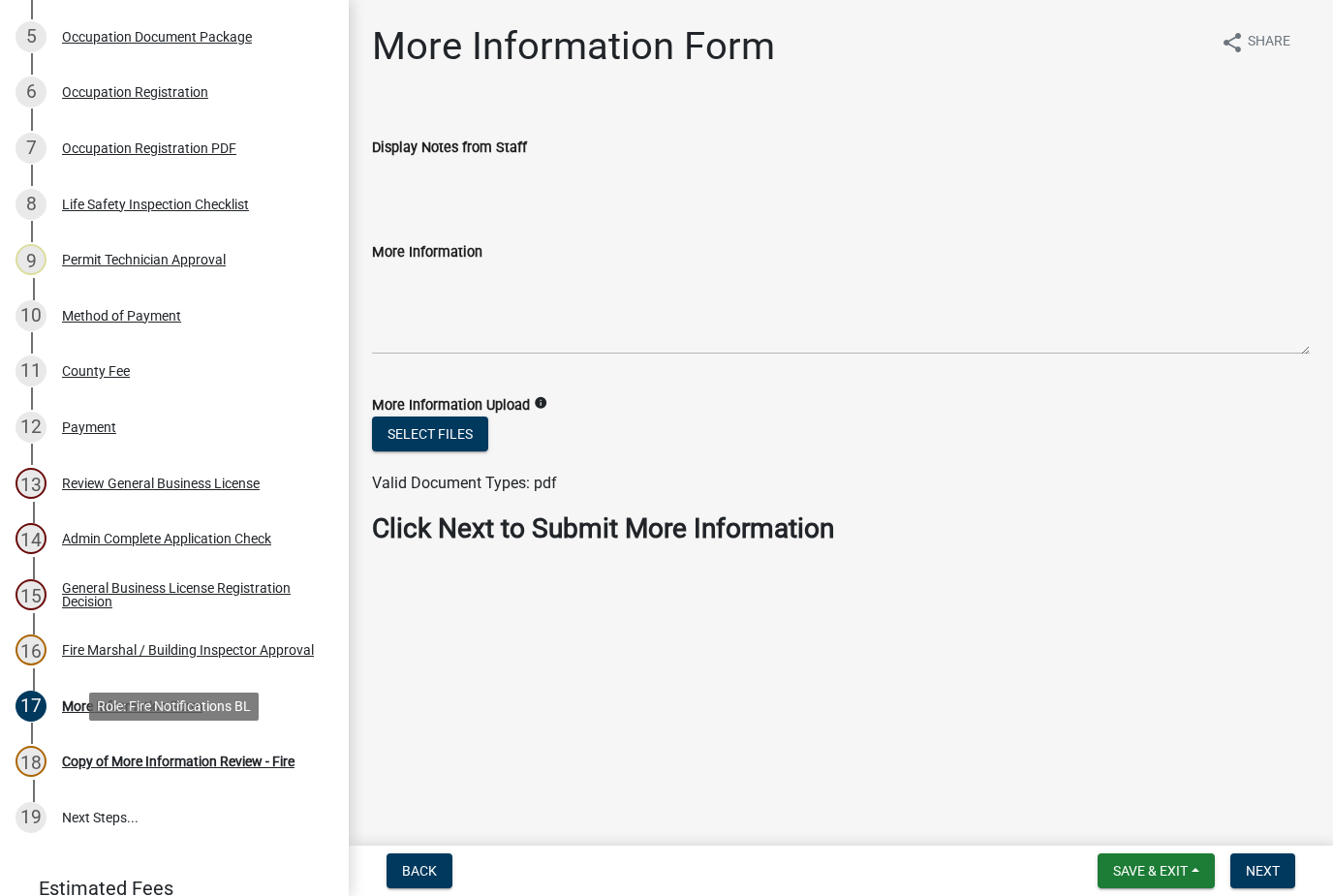
click at [268, 760] on div "Copy of More Information Review - Fire" at bounding box center [178, 761] width 233 height 14
click at [1177, 863] on span "Save & Exit" at bounding box center [1151, 870] width 75 height 16
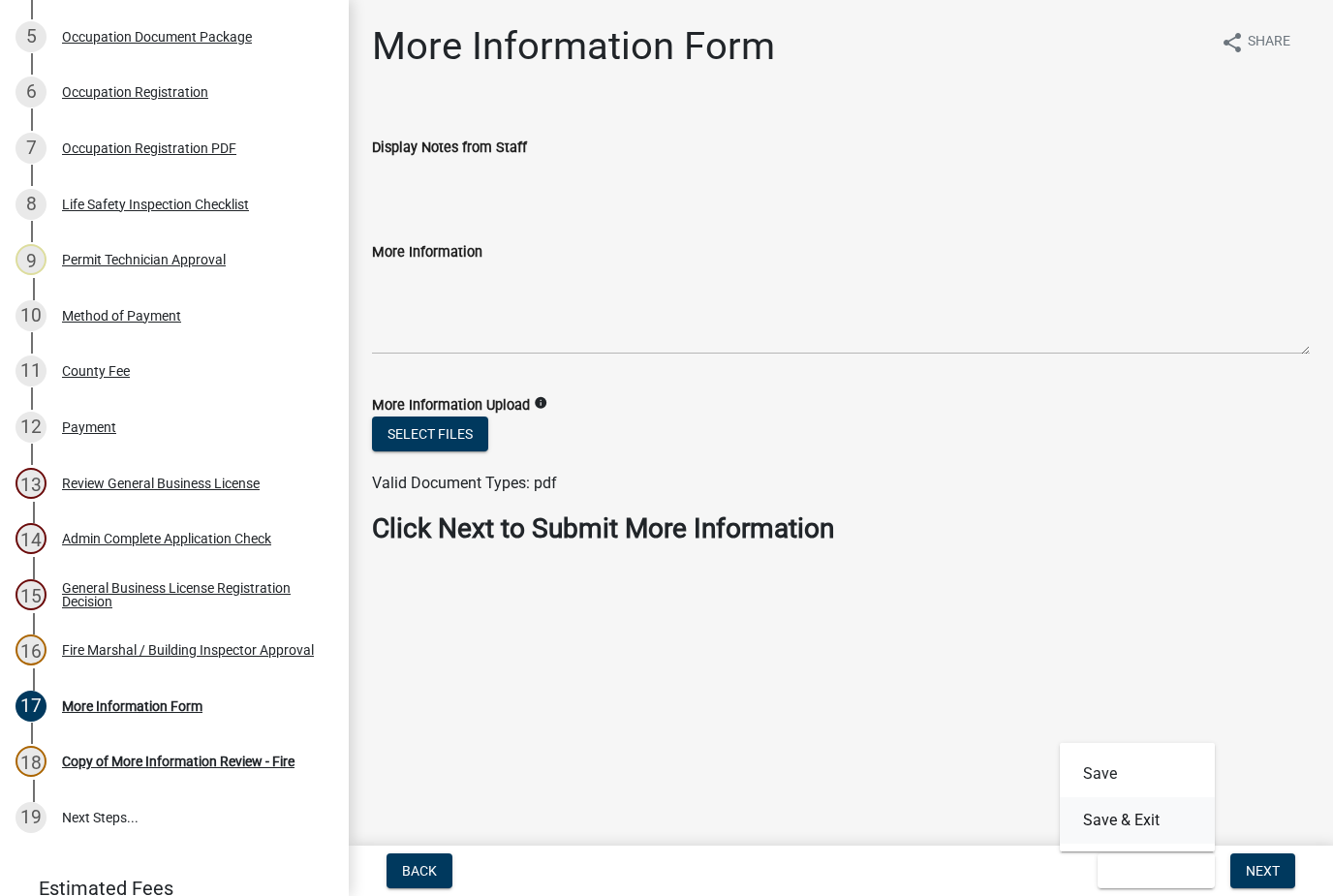
click at [1153, 825] on button "Save & Exit" at bounding box center [1137, 820] width 155 height 46
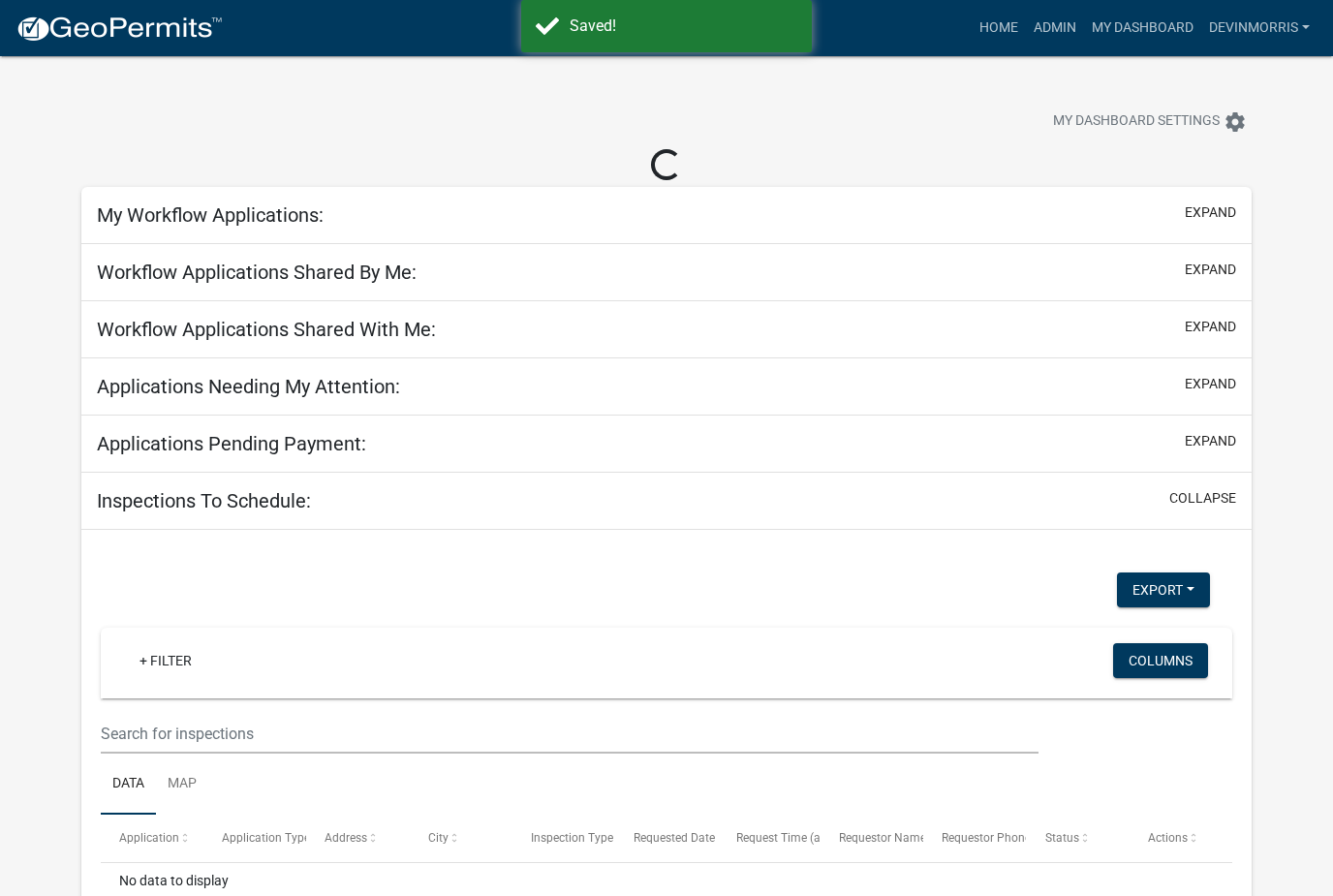
click at [1158, 19] on link "My Dashboard" at bounding box center [1142, 28] width 117 height 36
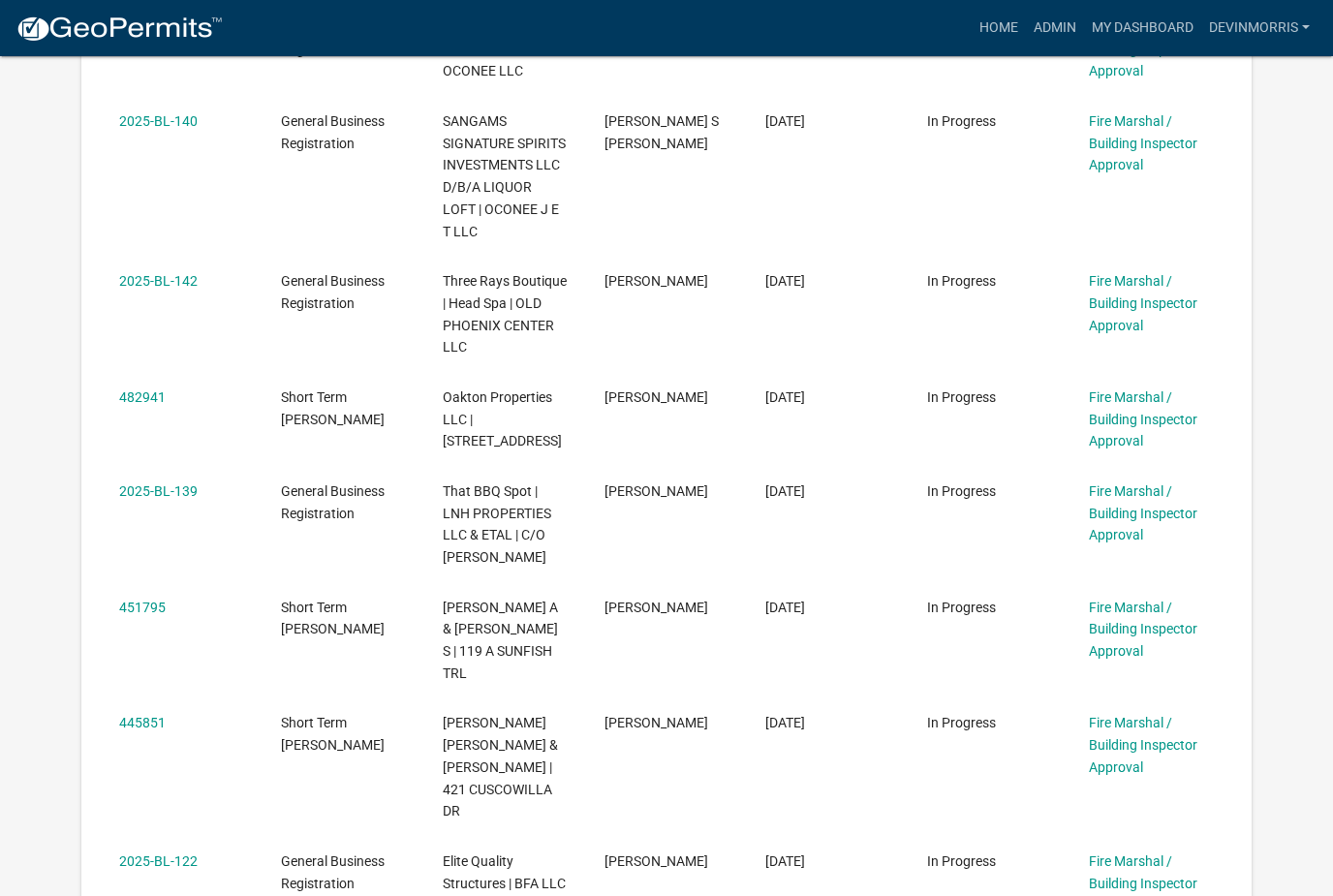
scroll to position [666, 0]
click at [155, 274] on link "2025-BL-142" at bounding box center [159, 282] width 79 height 16
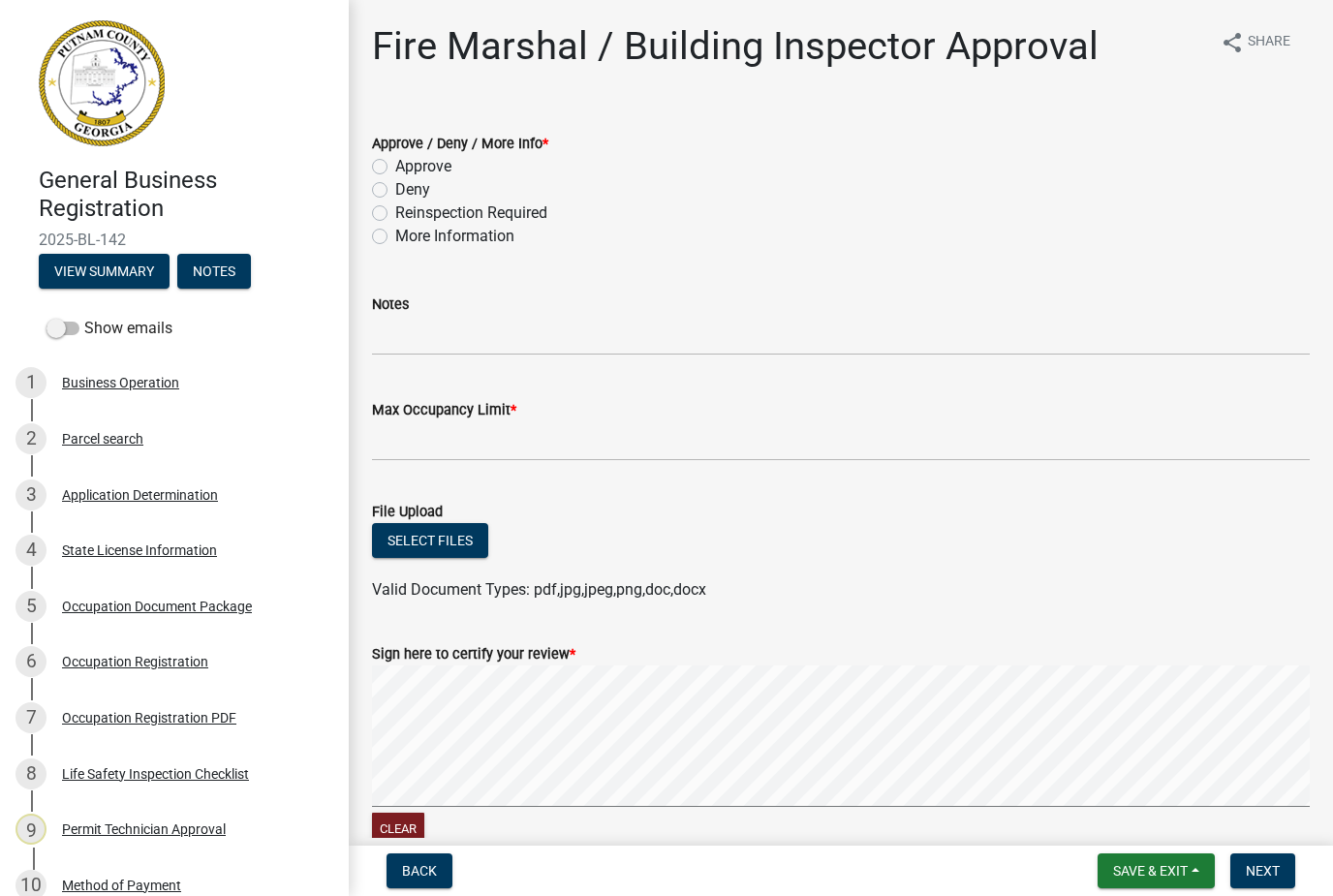
click at [94, 711] on div "Occupation Registration PDF" at bounding box center [149, 718] width 175 height 14
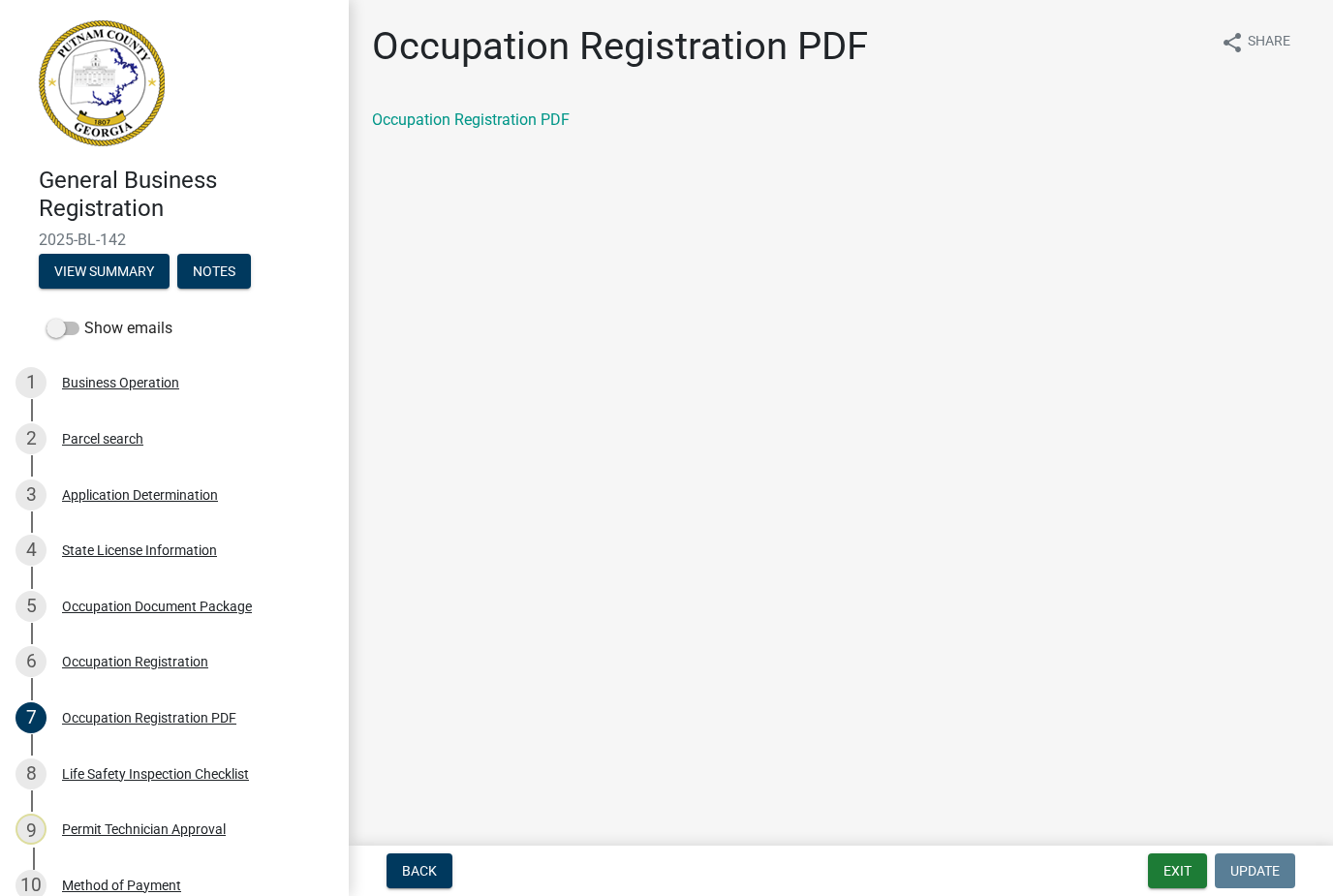
click at [426, 113] on link "Occupation Registration PDF" at bounding box center [470, 119] width 197 height 19
click at [1185, 862] on button "Exit" at bounding box center [1177, 870] width 59 height 34
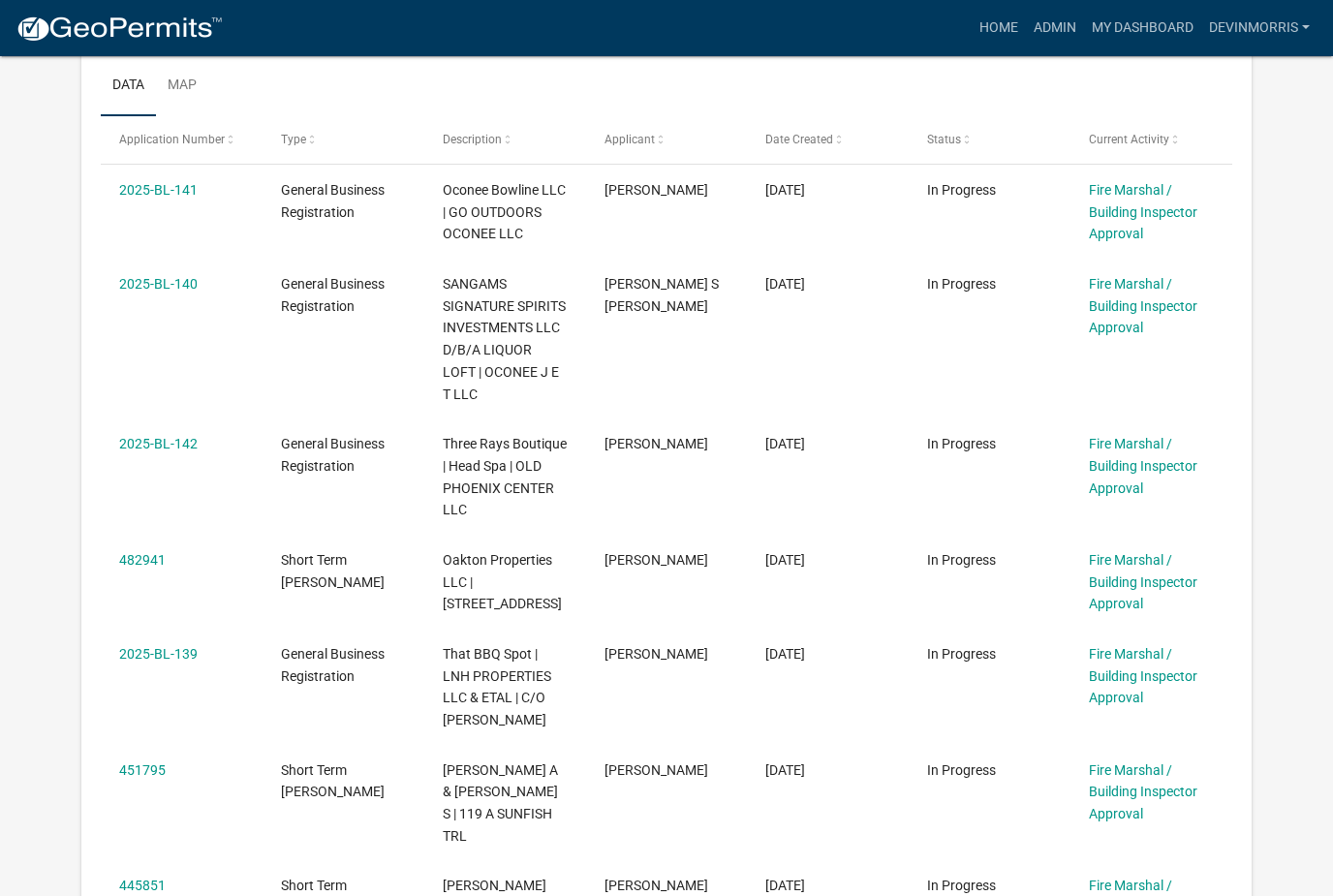
scroll to position [504, 0]
click at [156, 195] on link "2025-BL-141" at bounding box center [159, 191] width 79 height 16
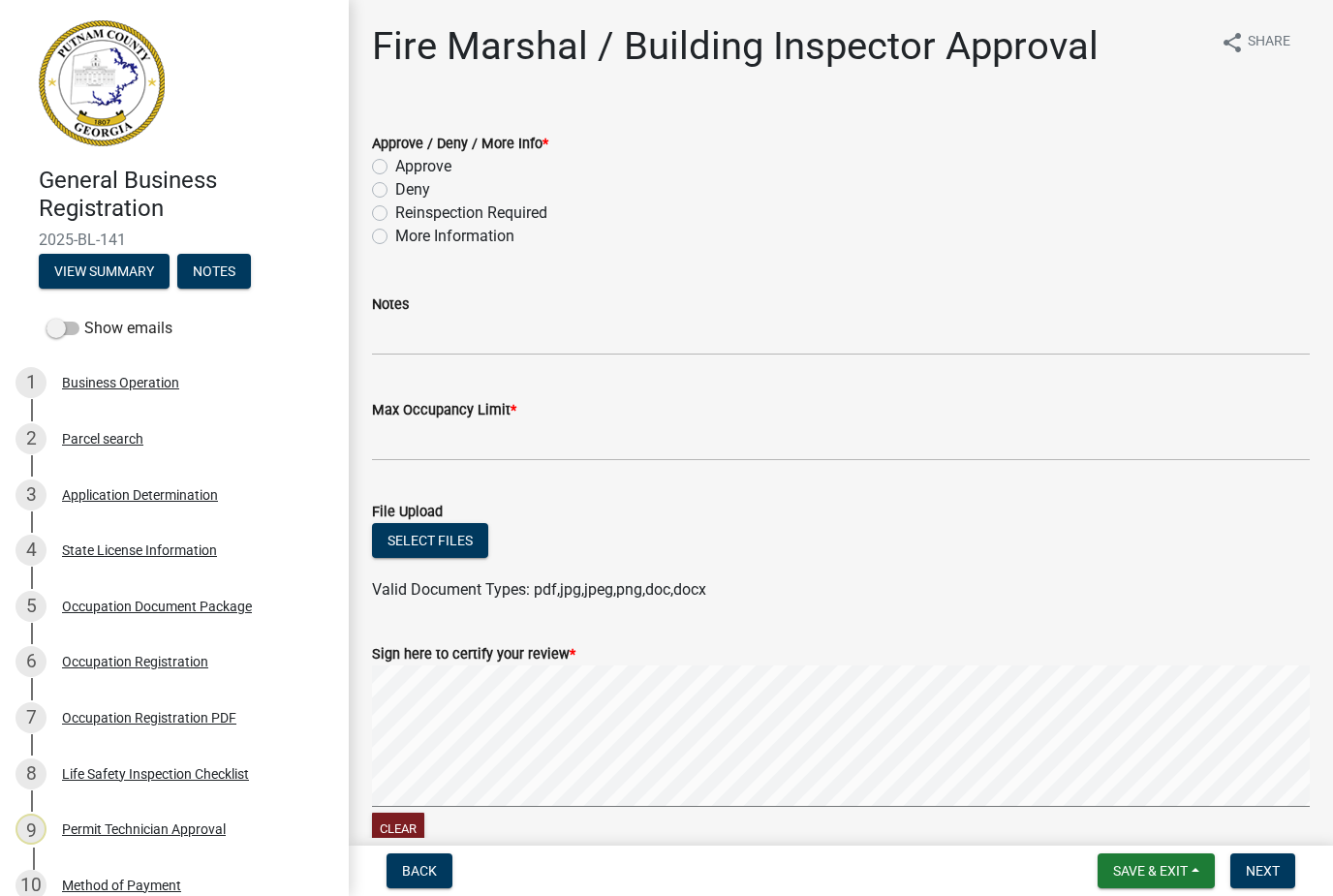
click at [114, 712] on div "Occupation Registration PDF" at bounding box center [149, 718] width 175 height 14
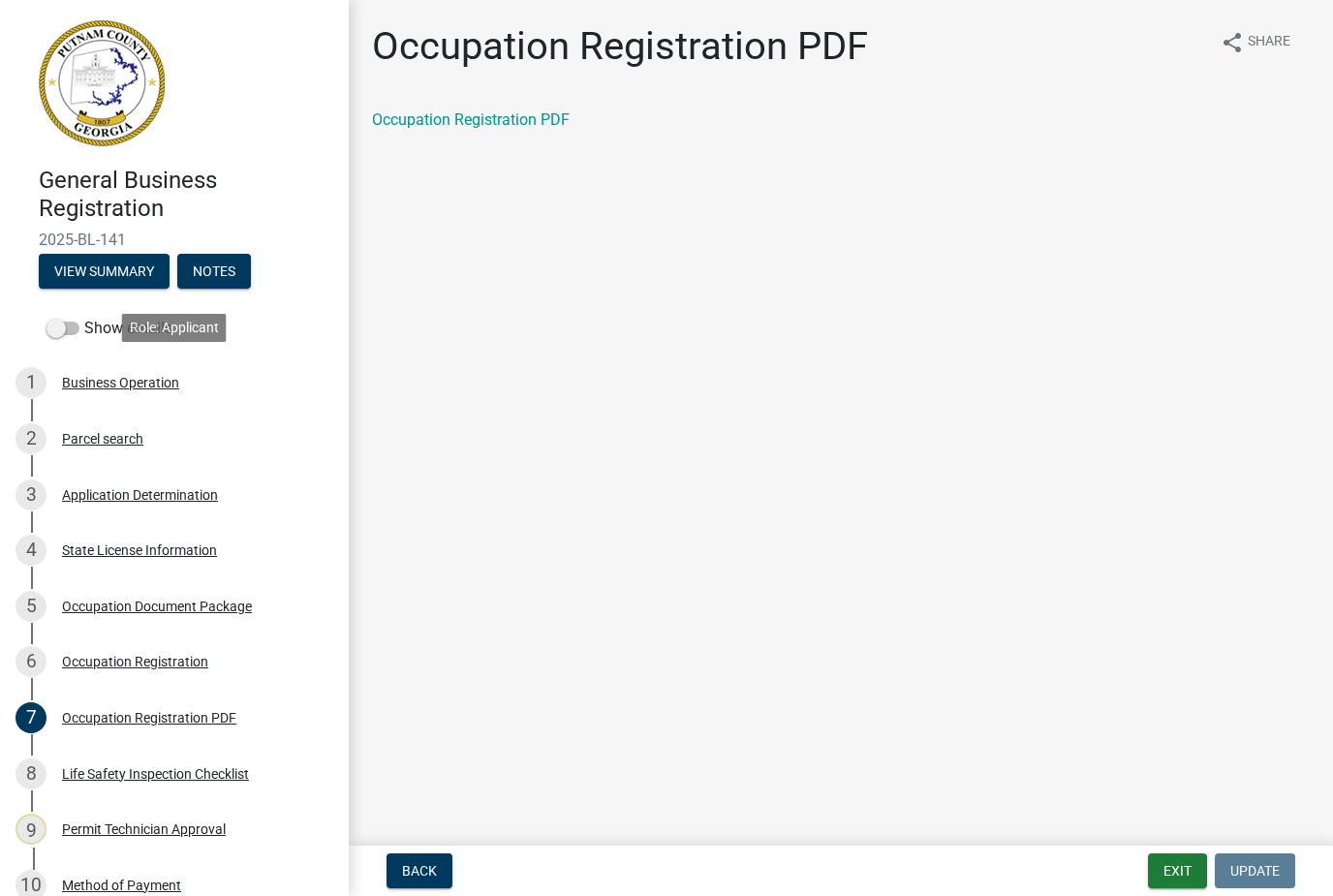
click at [84, 386] on div "Business Operation" at bounding box center [120, 382] width 117 height 14
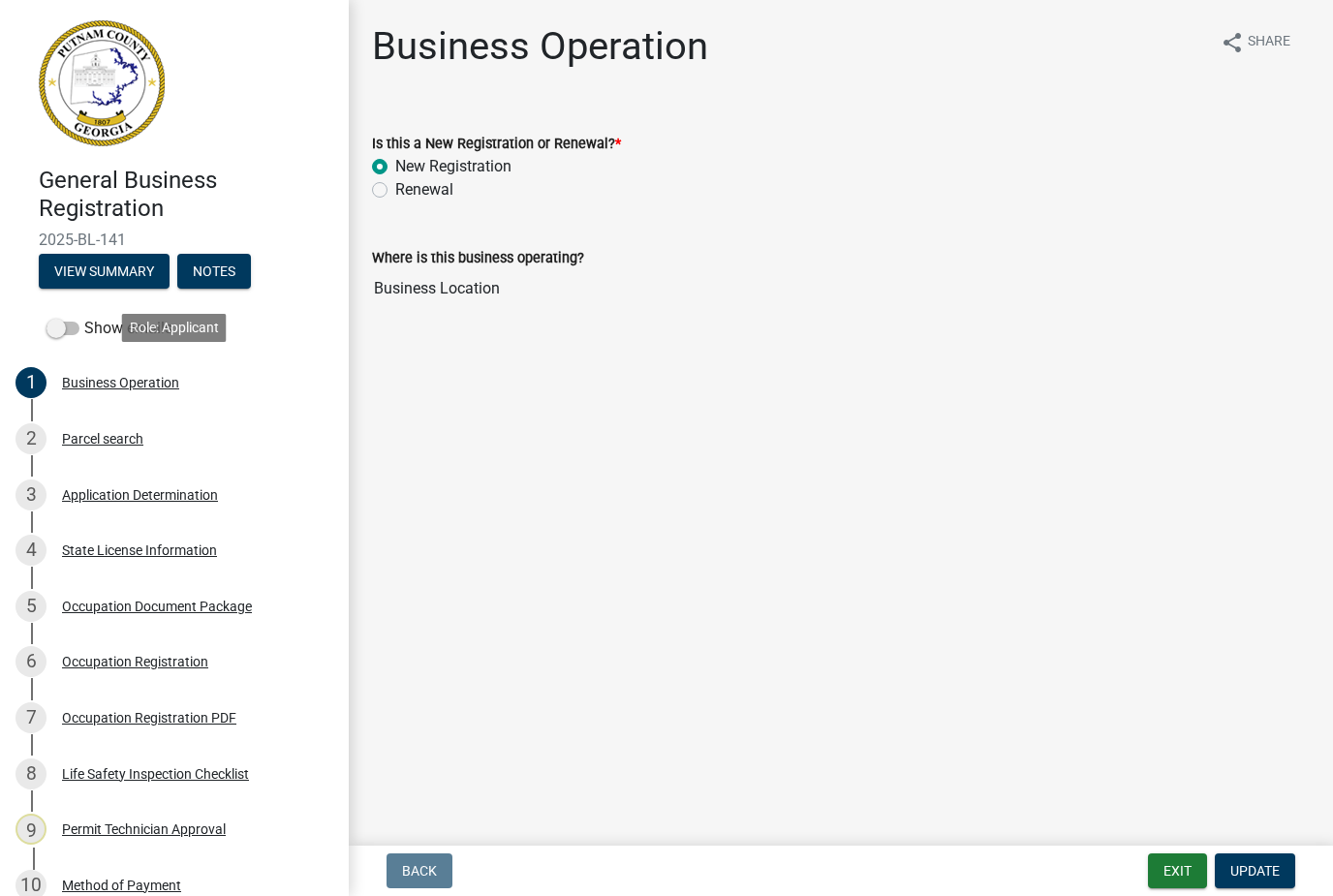
click at [173, 712] on div "Occupation Registration PDF" at bounding box center [149, 718] width 175 height 14
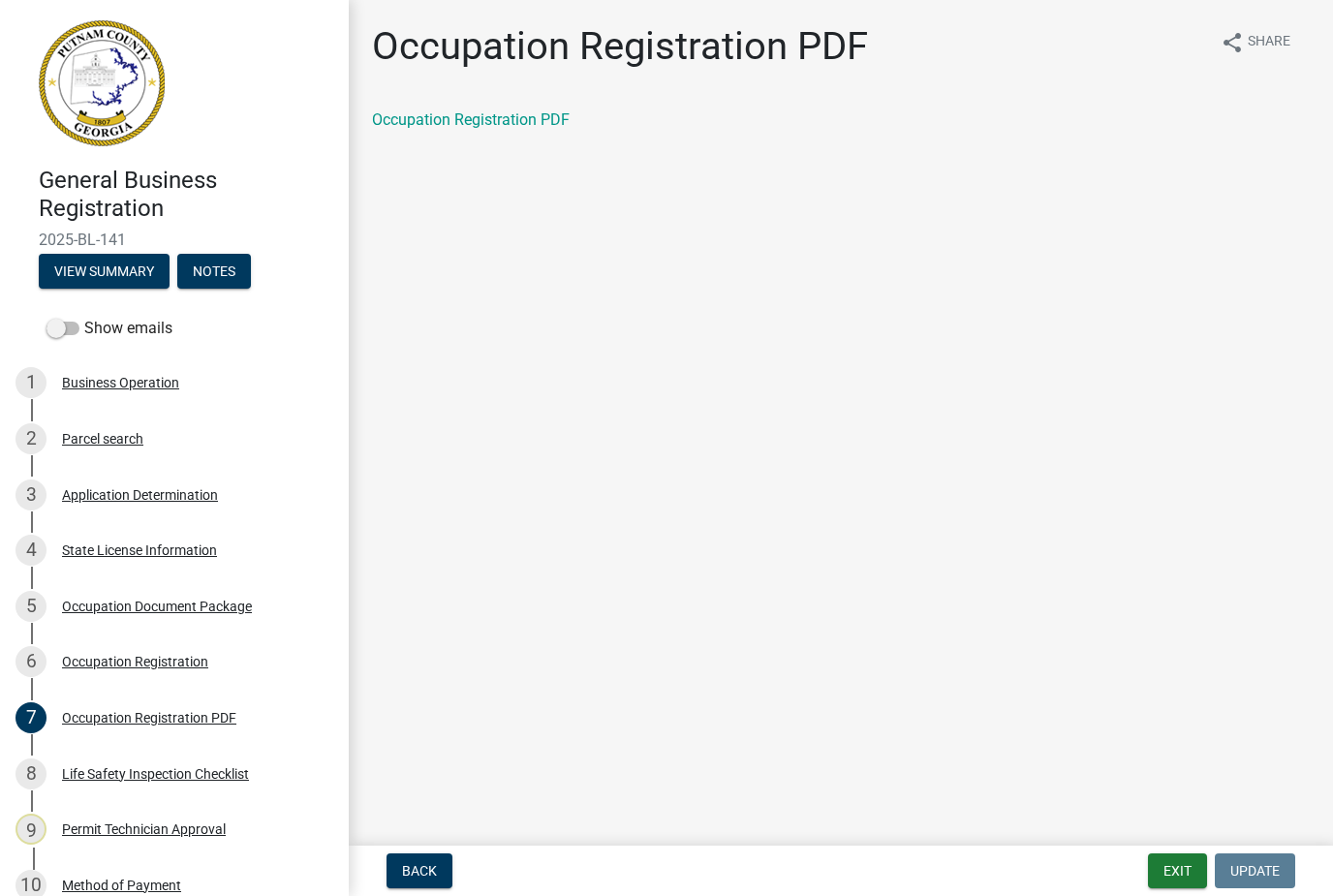
click at [482, 117] on link "Occupation Registration PDF" at bounding box center [470, 119] width 197 height 19
